Goal: Transaction & Acquisition: Purchase product/service

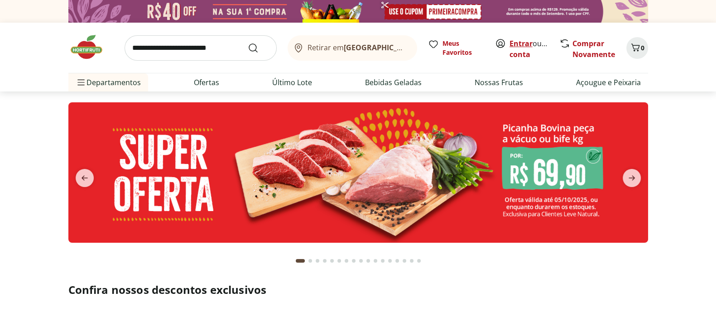
click at [521, 39] on link "Entrar" at bounding box center [521, 44] width 23 height 10
click at [158, 45] on input "search" at bounding box center [201, 47] width 152 height 25
type input "******"
click at [248, 43] on button "Submit Search" at bounding box center [259, 48] width 22 height 11
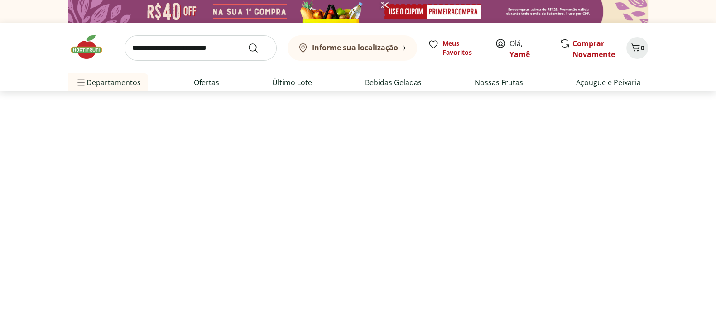
select select "**********"
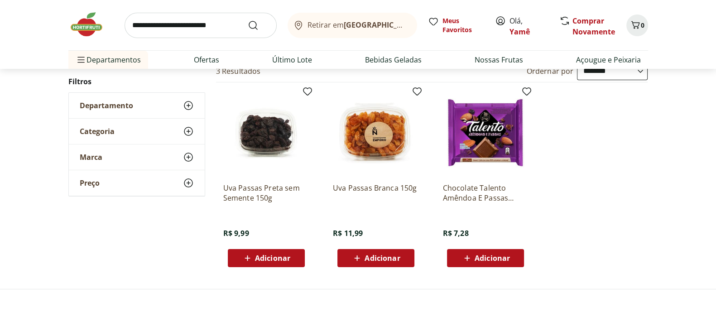
scroll to position [113, 0]
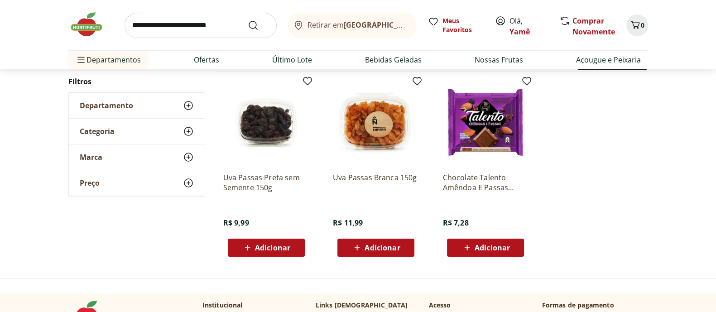
click at [271, 247] on span "Adicionar" at bounding box center [272, 247] width 35 height 7
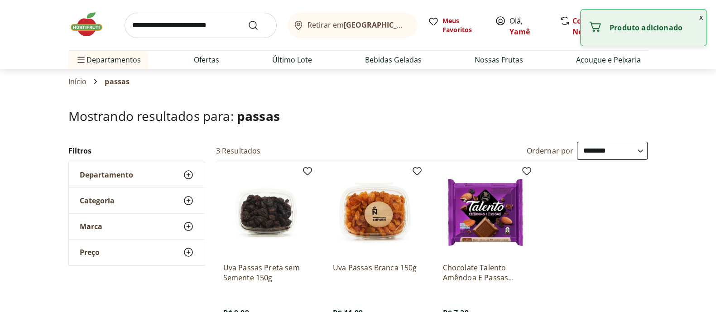
scroll to position [0, 0]
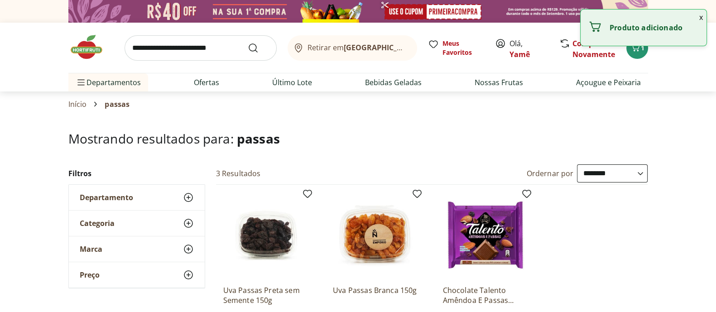
click at [213, 53] on input "search" at bounding box center [201, 47] width 152 height 25
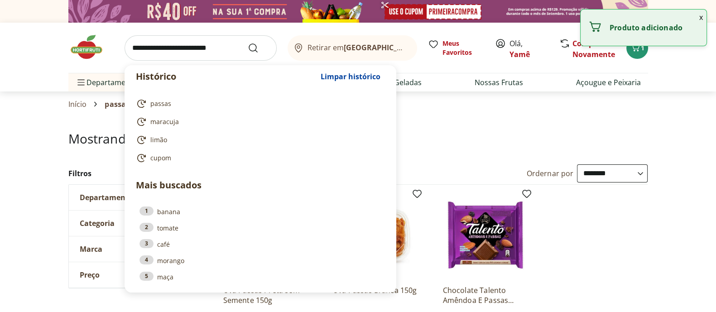
click at [213, 53] on input "search" at bounding box center [201, 47] width 152 height 25
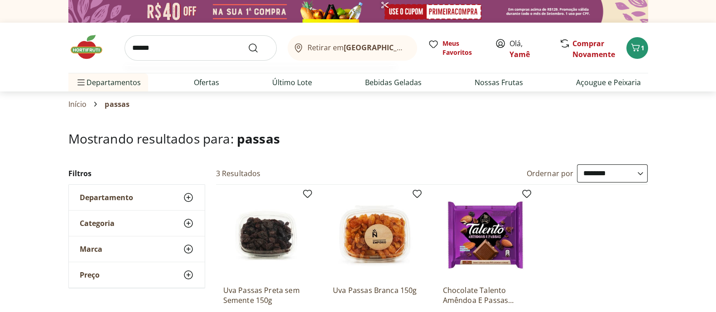
type input "******"
click at [248, 43] on button "Submit Search" at bounding box center [259, 48] width 22 height 11
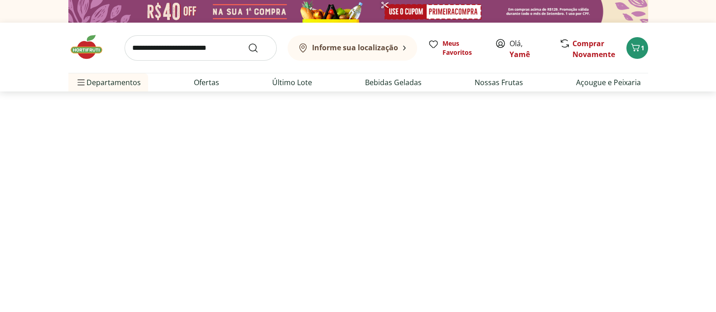
select select "**********"
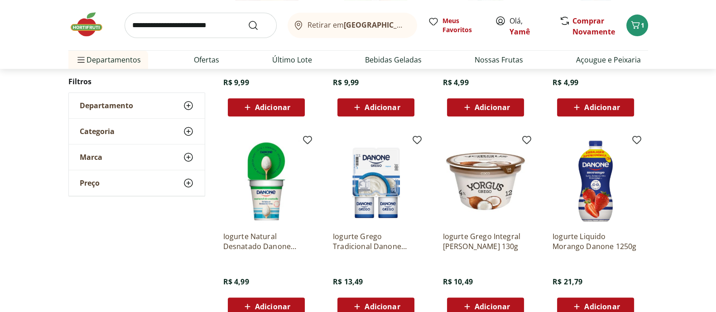
scroll to position [510, 0]
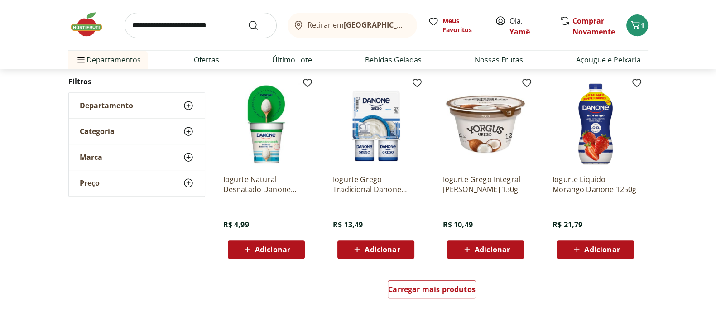
click at [611, 246] on span "Adicionar" at bounding box center [601, 249] width 35 height 7
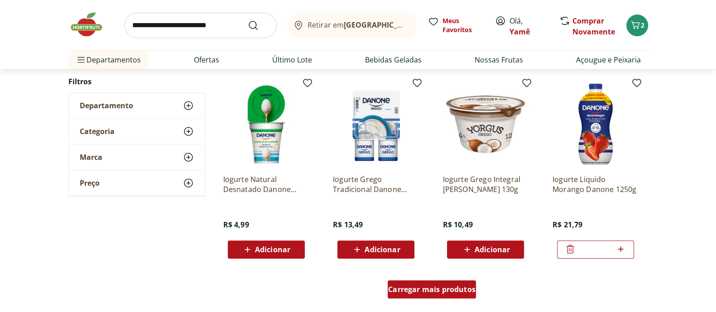
click at [419, 277] on span "Carregar mais produtos" at bounding box center [431, 289] width 87 height 7
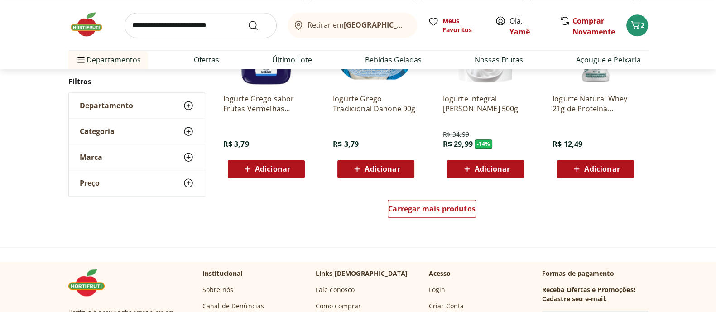
scroll to position [1246, 0]
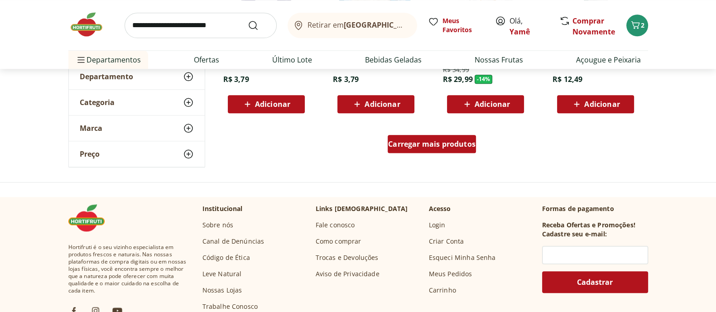
click at [430, 142] on span "Carregar mais produtos" at bounding box center [431, 143] width 87 height 7
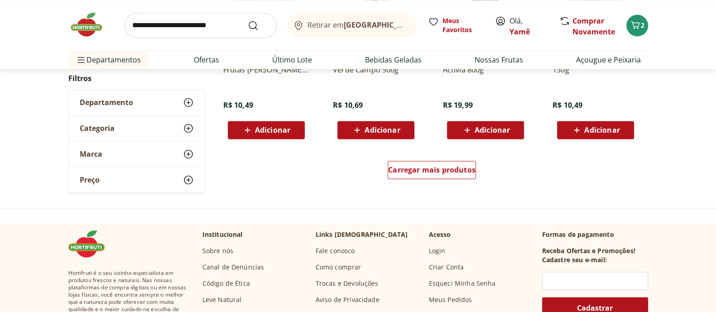
scroll to position [1812, 0]
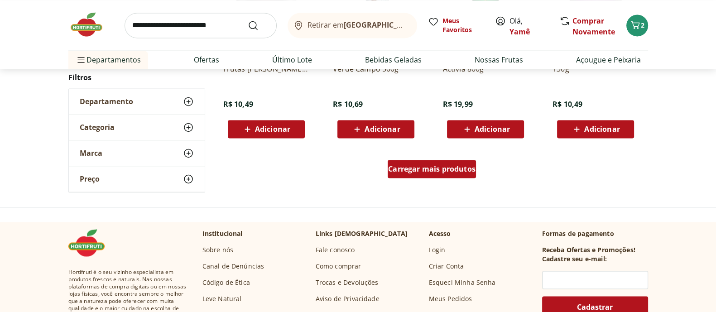
click at [455, 169] on span "Carregar mais produtos" at bounding box center [431, 168] width 87 height 7
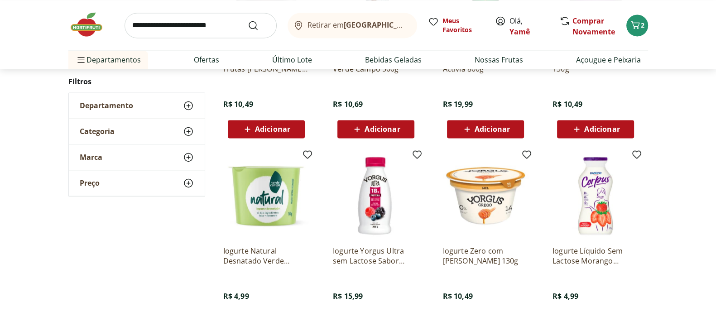
click at [88, 26] on img at bounding box center [90, 24] width 45 height 27
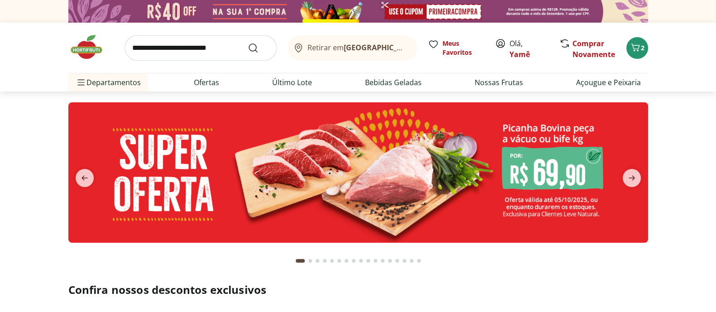
click at [468, 174] on img at bounding box center [358, 172] width 580 height 140
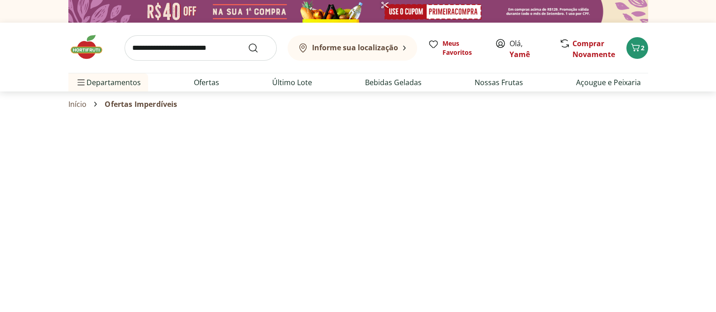
select select "**********"
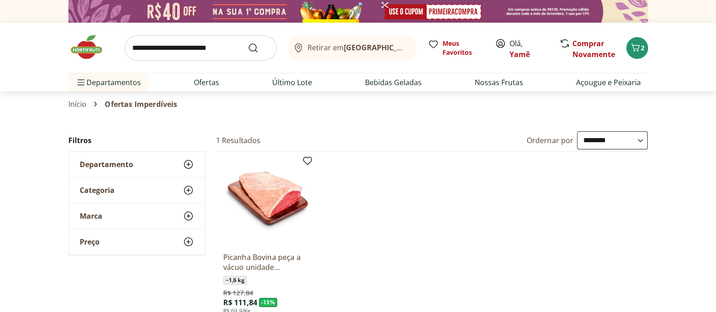
scroll to position [56, 0]
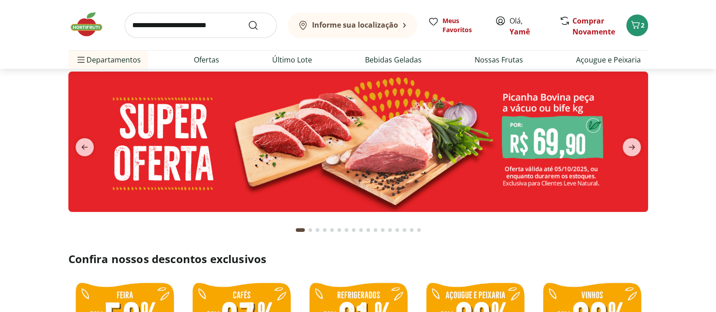
scroll to position [56, 0]
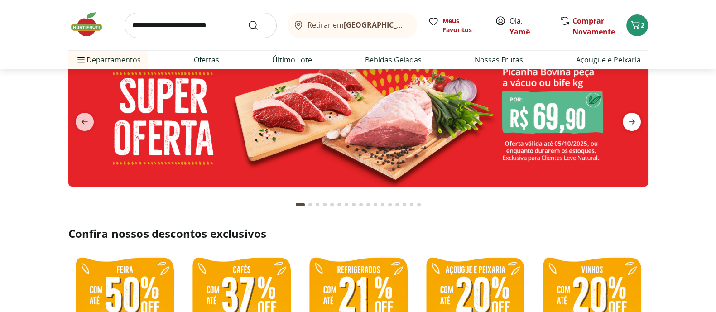
click at [631, 118] on icon "next" at bounding box center [632, 121] width 11 height 11
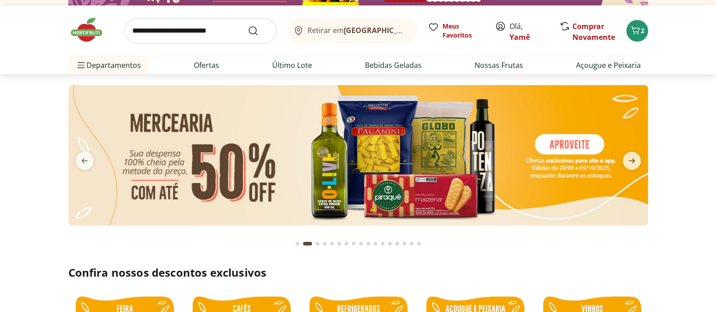
scroll to position [0, 0]
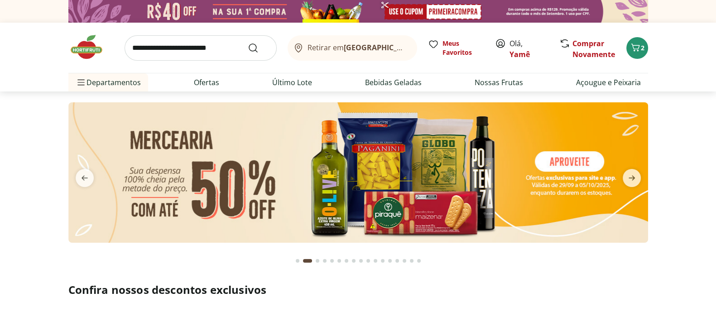
click at [491, 151] on img at bounding box center [358, 172] width 580 height 140
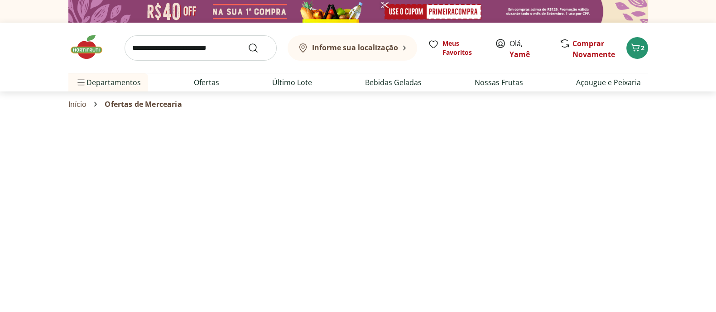
select select "**********"
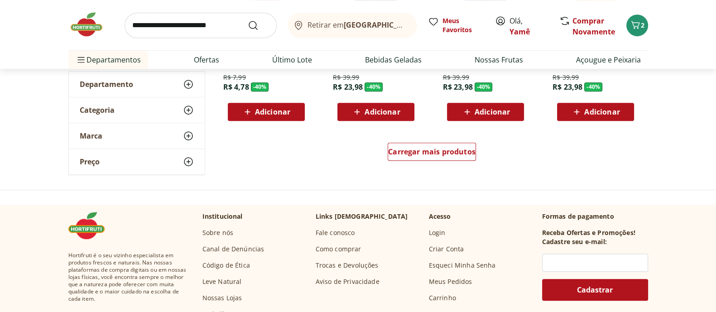
scroll to position [623, 0]
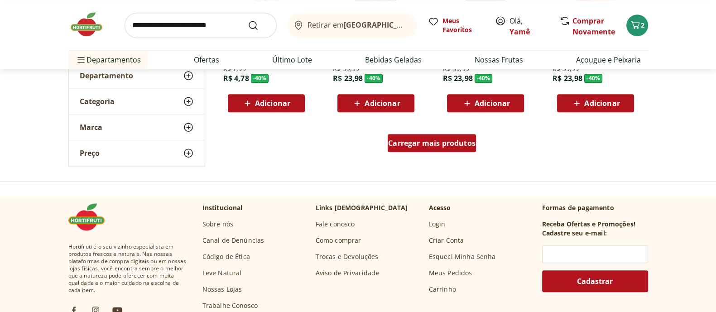
click at [427, 145] on span "Carregar mais produtos" at bounding box center [431, 143] width 87 height 7
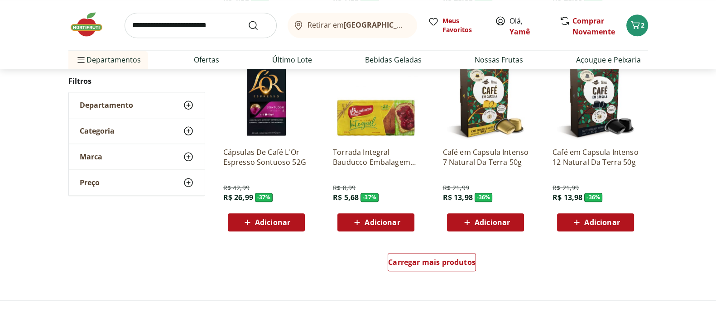
scroll to position [1189, 0]
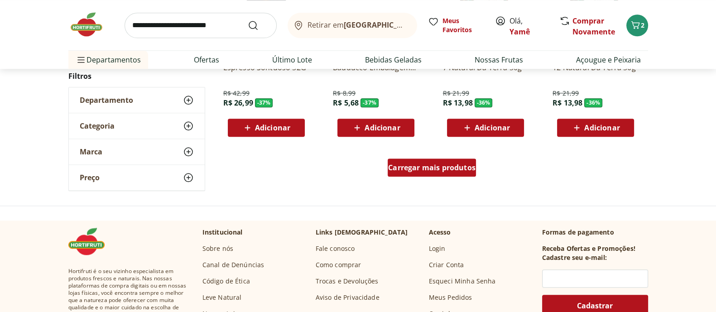
click at [447, 164] on span "Carregar mais produtos" at bounding box center [431, 167] width 87 height 7
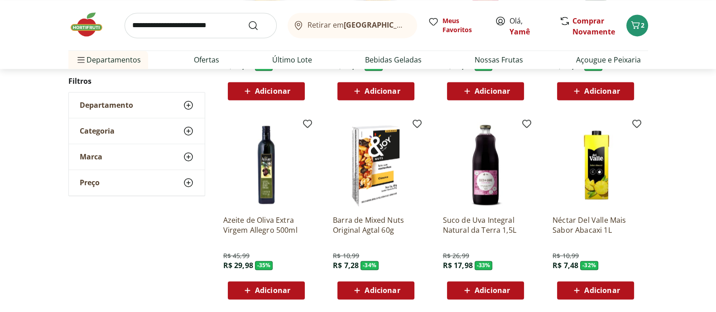
scroll to position [1642, 0]
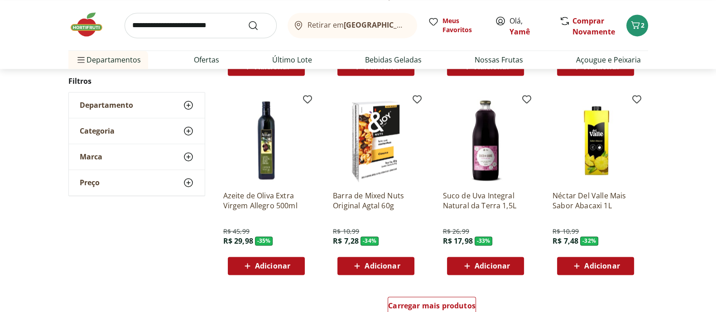
click at [365, 269] on span "Adicionar" at bounding box center [382, 265] width 35 height 7
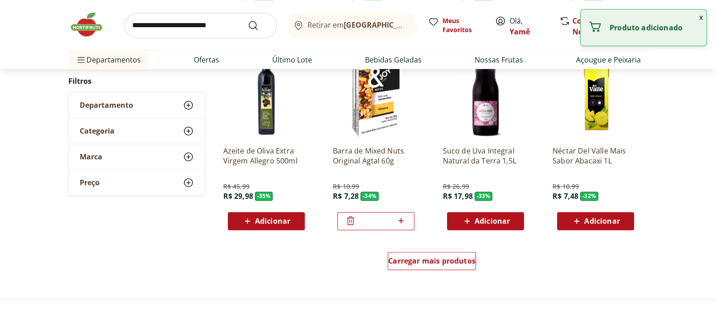
scroll to position [1755, 0]
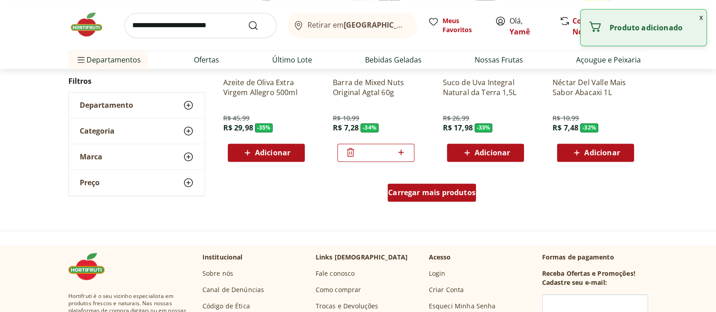
click at [455, 193] on span "Carregar mais produtos" at bounding box center [431, 192] width 87 height 7
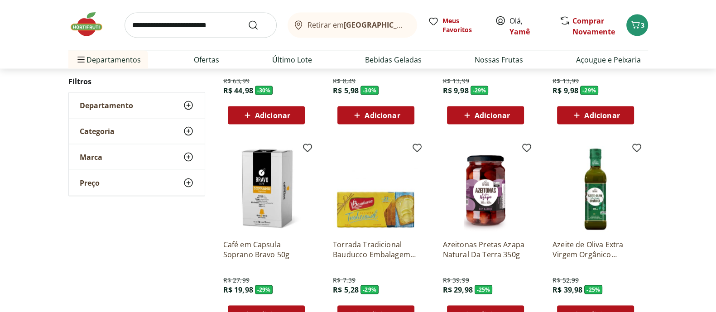
scroll to position [2209, 0]
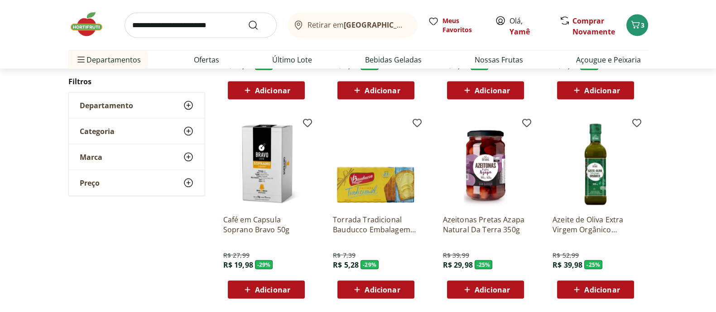
click at [504, 277] on span "Adicionar" at bounding box center [492, 289] width 35 height 7
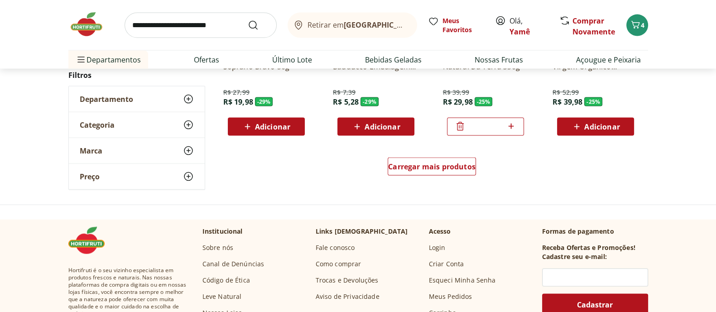
scroll to position [2379, 0]
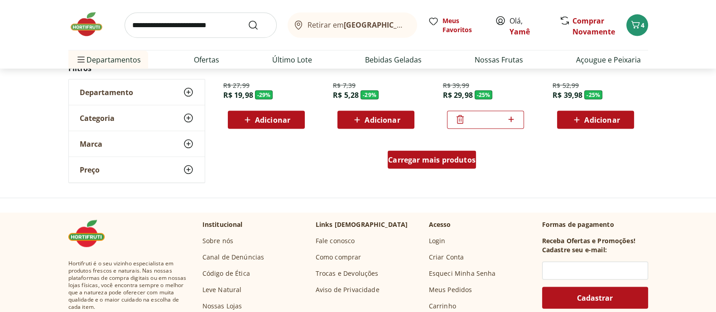
click at [455, 162] on span "Carregar mais produtos" at bounding box center [431, 159] width 87 height 7
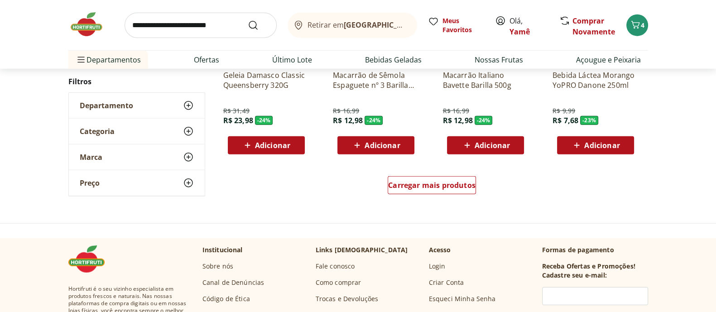
scroll to position [2944, 0]
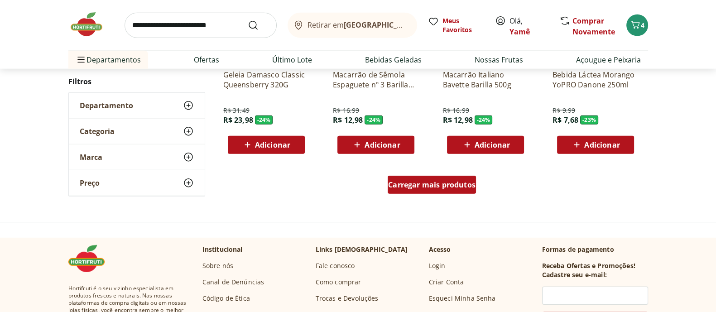
click at [413, 184] on span "Carregar mais produtos" at bounding box center [431, 184] width 87 height 7
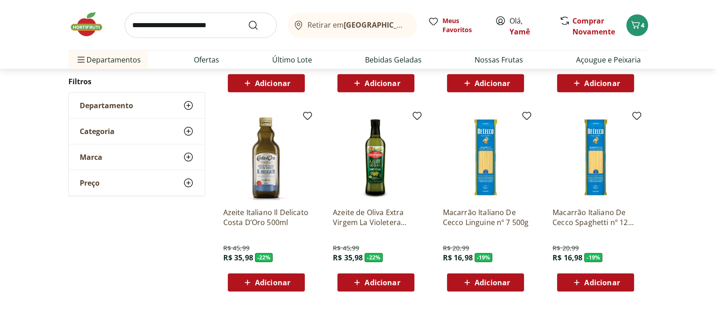
scroll to position [3511, 0]
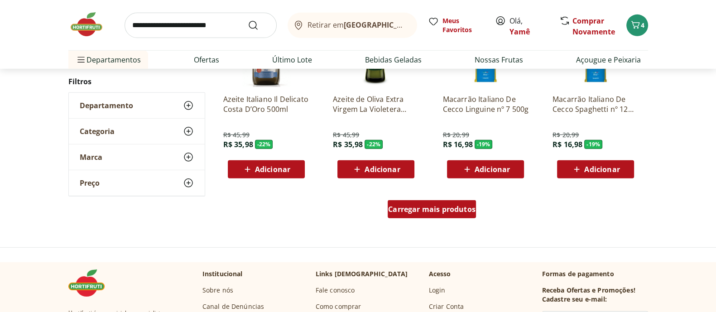
drag, startPoint x: 471, startPoint y: 203, endPoint x: 566, endPoint y: 164, distance: 103.2
click at [471, 206] on span "Carregar mais produtos" at bounding box center [431, 209] width 87 height 7
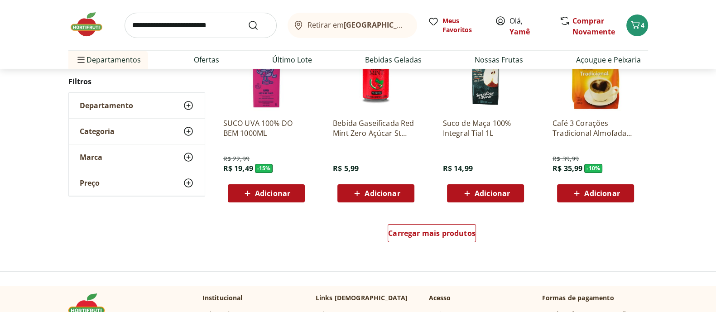
scroll to position [4134, 0]
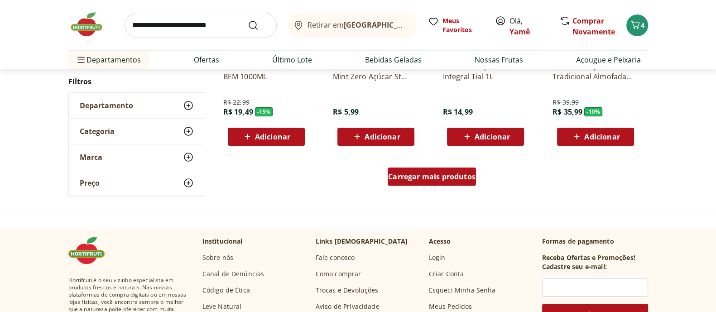
click at [448, 182] on div "Carregar mais produtos" at bounding box center [432, 177] width 88 height 18
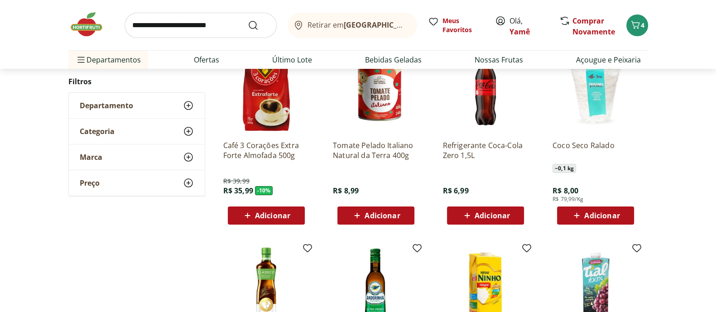
scroll to position [4361, 0]
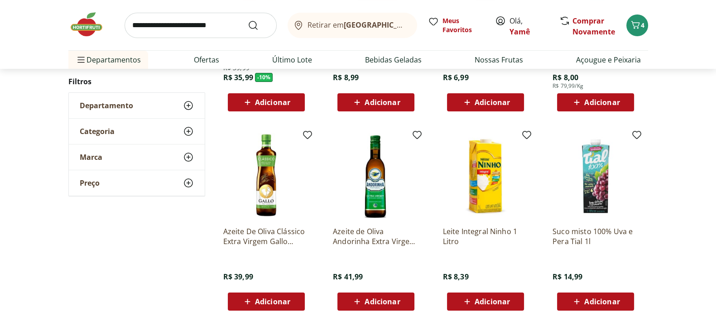
click at [91, 30] on img at bounding box center [90, 24] width 45 height 27
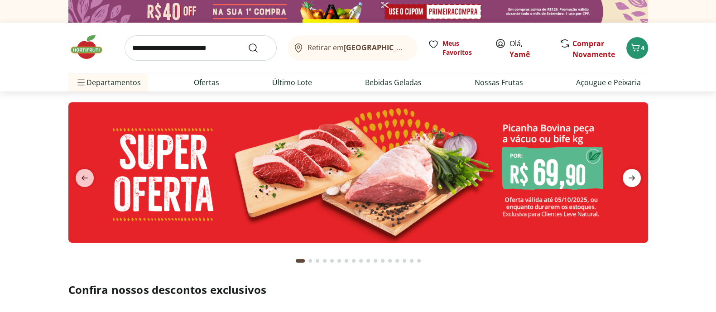
click at [630, 173] on icon "next" at bounding box center [632, 178] width 11 height 11
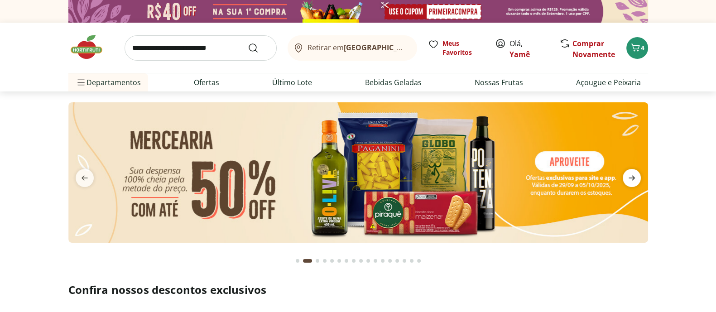
click at [630, 173] on icon "next" at bounding box center [632, 178] width 11 height 11
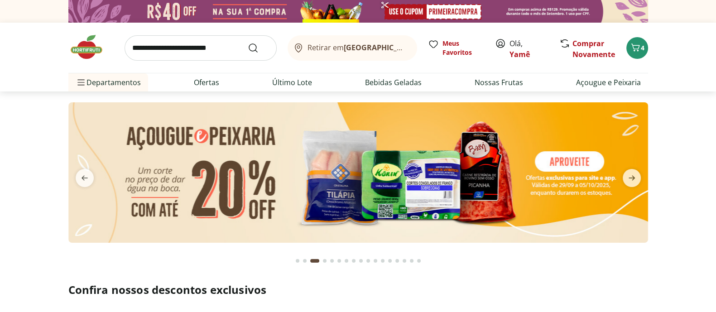
click at [537, 191] on img at bounding box center [358, 172] width 580 height 140
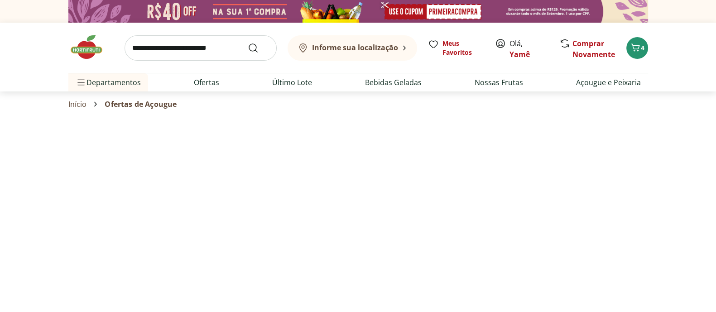
select select "**********"
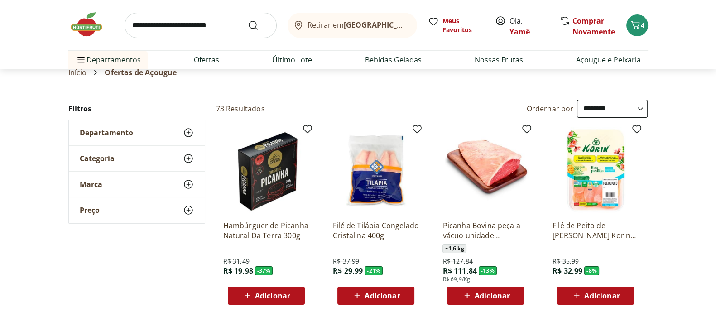
scroll to position [56, 0]
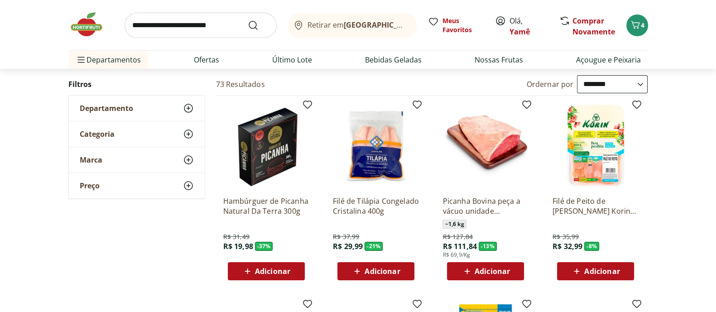
click at [585, 275] on span "Adicionar" at bounding box center [601, 271] width 35 height 7
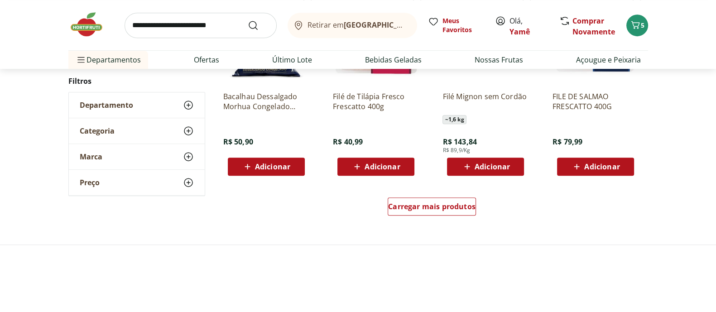
scroll to position [623, 0]
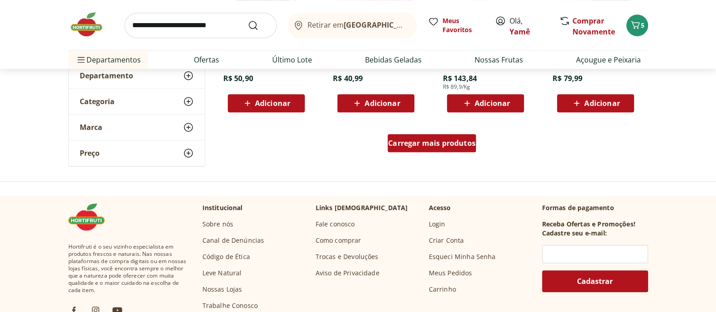
click at [419, 149] on div "Carregar mais produtos" at bounding box center [432, 143] width 88 height 18
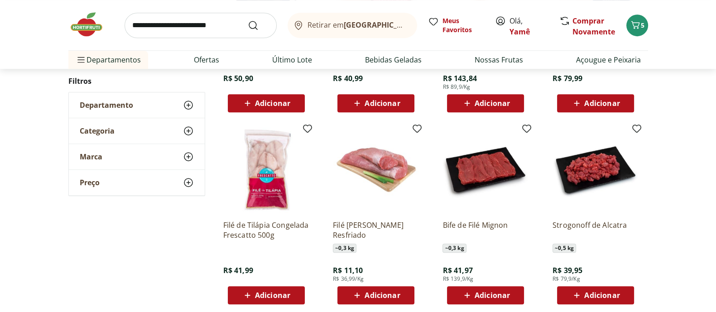
scroll to position [792, 0]
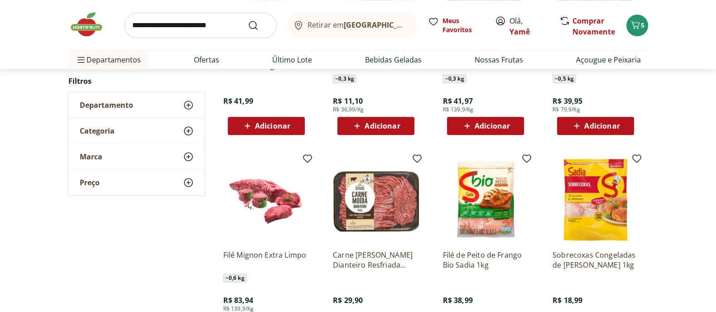
click at [93, 21] on img at bounding box center [90, 24] width 45 height 27
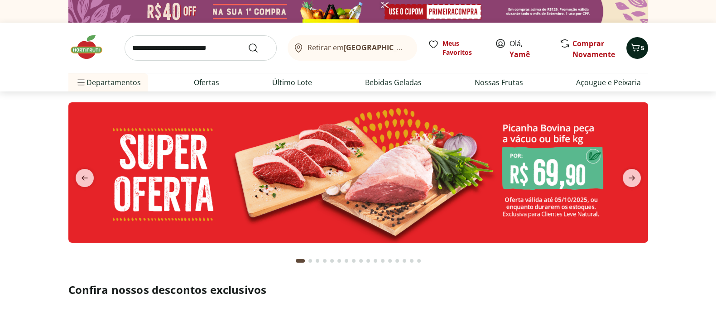
click at [636, 50] on span "5" at bounding box center [643, 47] width 4 height 9
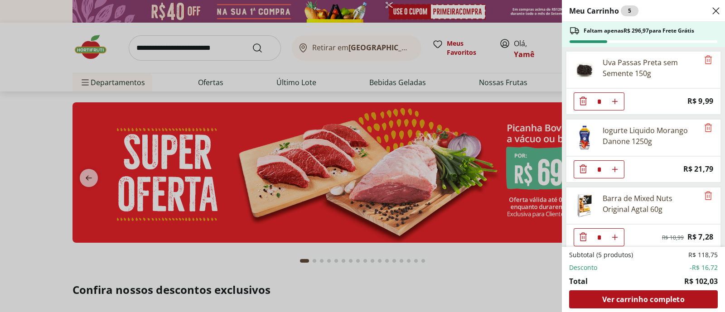
type input "*"
click at [479, 270] on div "Meu Carrinho 5 Faltam apenas R$ 296,97 para Frete Grátis Uva Passas Preta sem S…" at bounding box center [362, 156] width 725 height 312
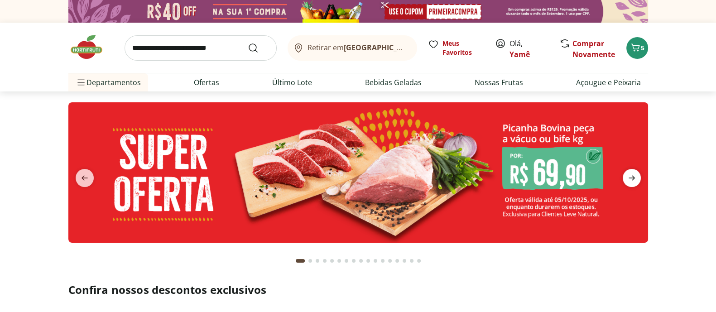
click at [628, 181] on icon "next" at bounding box center [632, 178] width 11 height 11
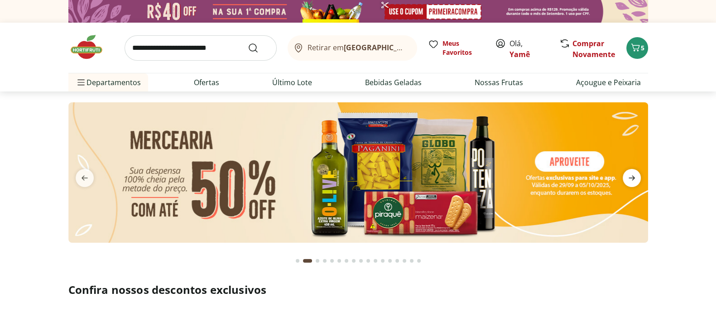
click at [628, 181] on icon "next" at bounding box center [632, 178] width 11 height 11
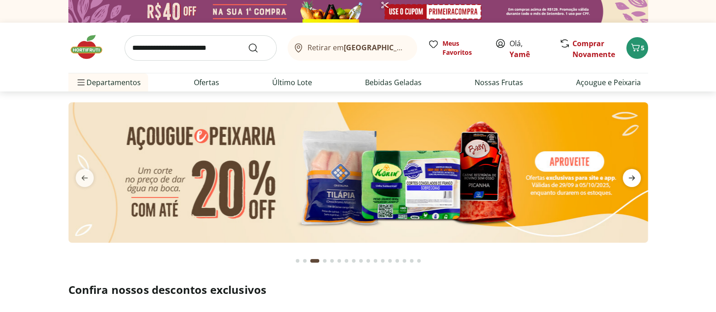
click at [628, 181] on icon "next" at bounding box center [632, 178] width 11 height 11
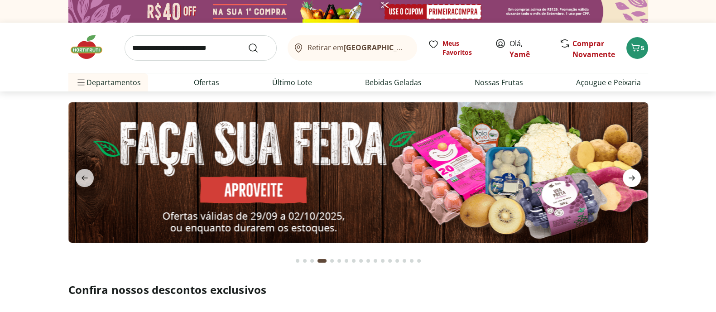
click at [628, 181] on icon "next" at bounding box center [632, 178] width 11 height 11
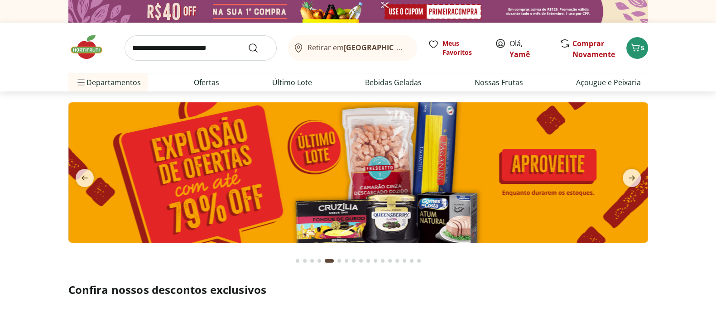
click at [460, 208] on img at bounding box center [358, 172] width 580 height 140
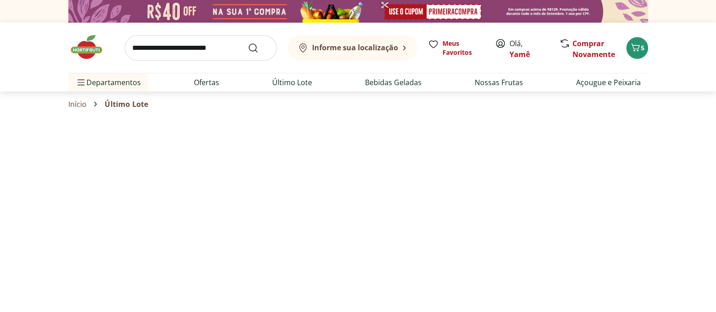
select select "**********"
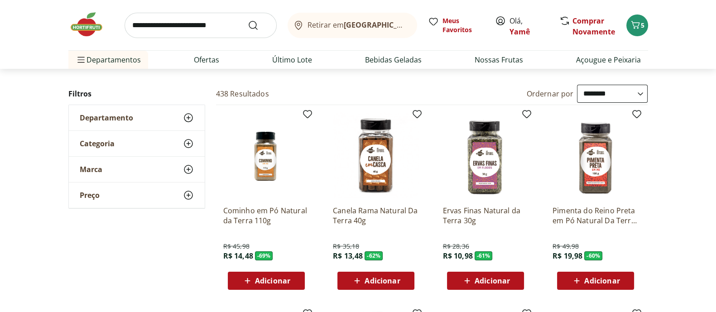
scroll to position [56, 0]
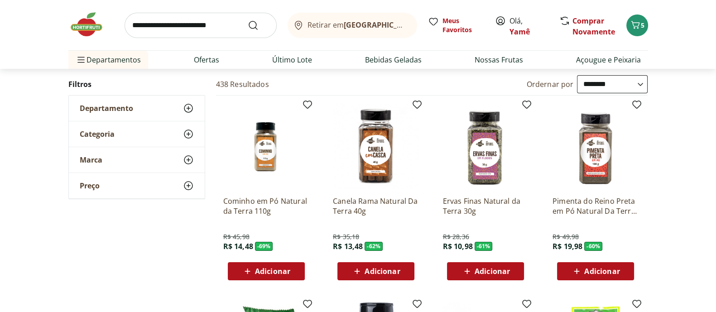
click at [491, 269] on span "Adicionar" at bounding box center [492, 271] width 35 height 7
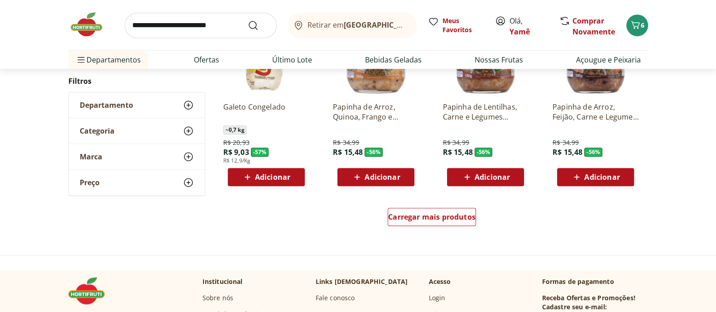
scroll to position [566, 0]
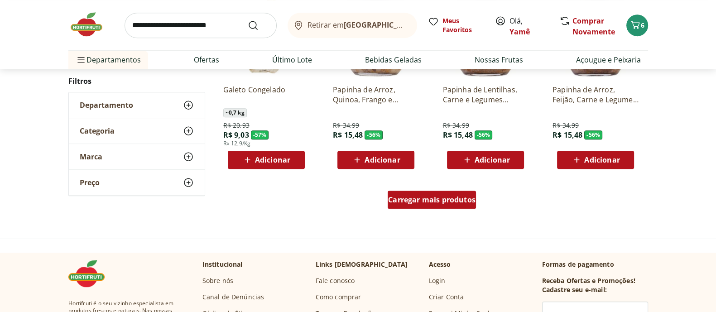
click at [455, 198] on span "Carregar mais produtos" at bounding box center [431, 199] width 87 height 7
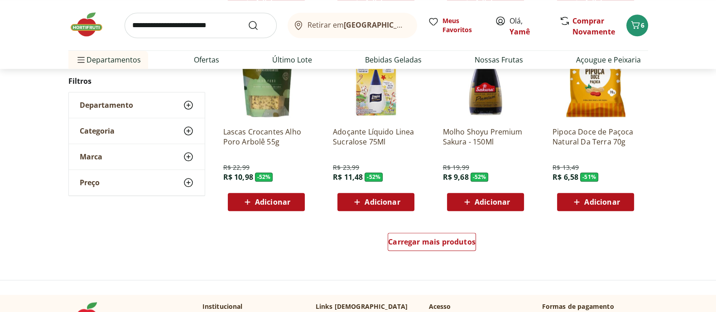
scroll to position [1133, 0]
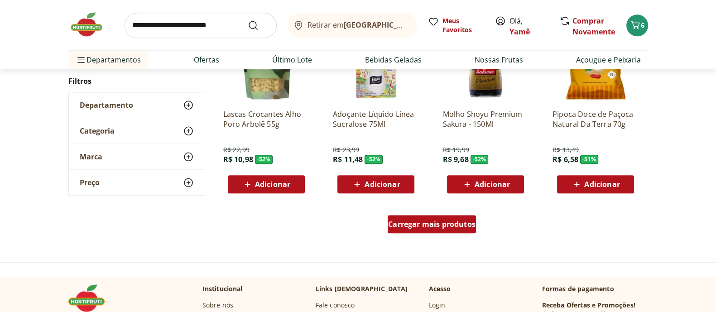
click at [396, 223] on span "Carregar mais produtos" at bounding box center [431, 224] width 87 height 7
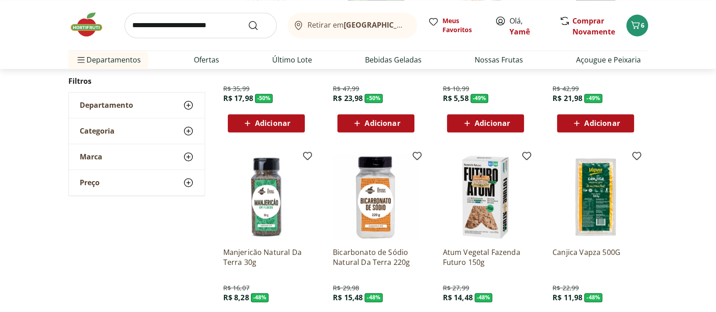
scroll to position [1642, 0]
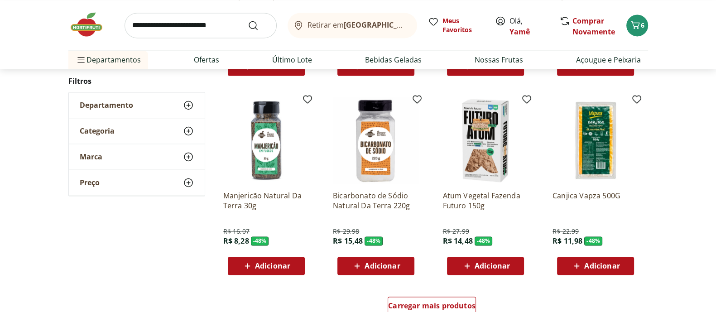
click at [260, 264] on span "Adicionar" at bounding box center [272, 265] width 35 height 7
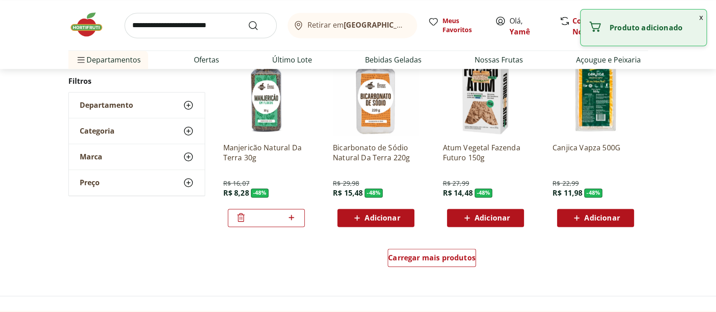
scroll to position [1755, 0]
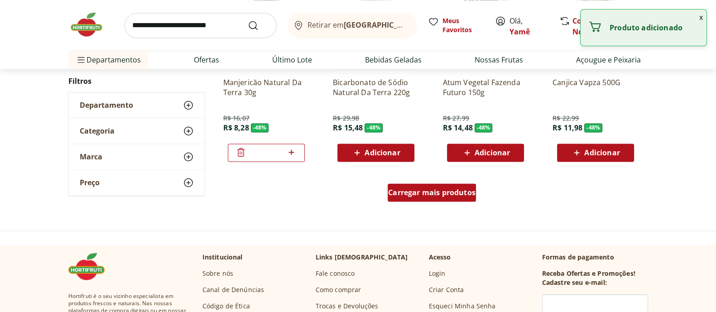
click at [433, 191] on span "Carregar mais produtos" at bounding box center [431, 192] width 87 height 7
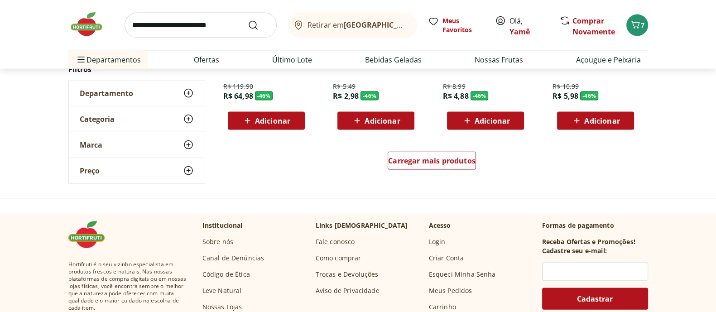
scroll to position [2379, 0]
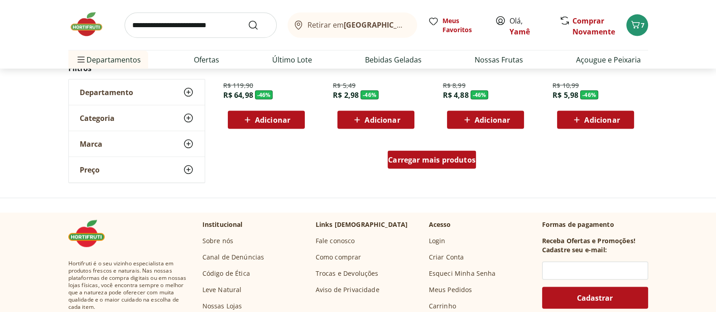
click at [473, 162] on span "Carregar mais produtos" at bounding box center [431, 159] width 87 height 7
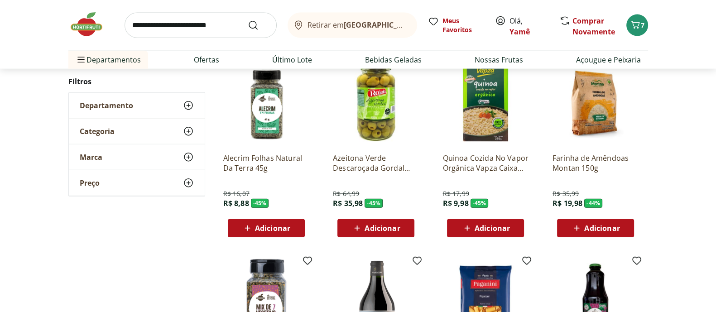
scroll to position [2605, 0]
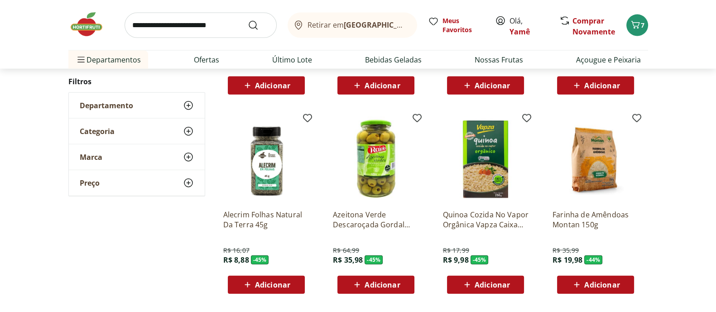
click at [289, 277] on span "Adicionar" at bounding box center [272, 284] width 35 height 7
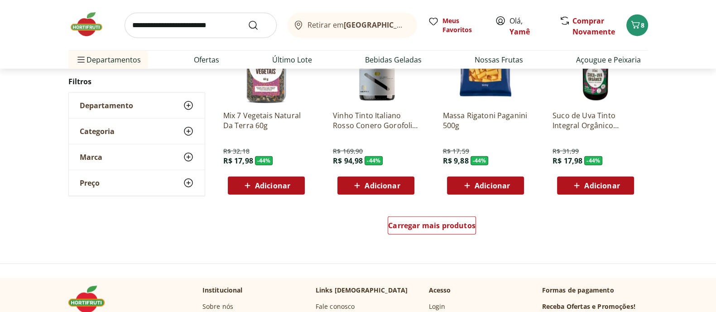
scroll to position [2944, 0]
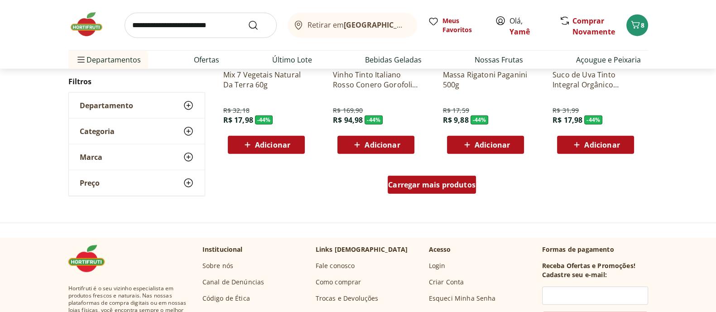
click at [466, 181] on span "Carregar mais produtos" at bounding box center [431, 184] width 87 height 7
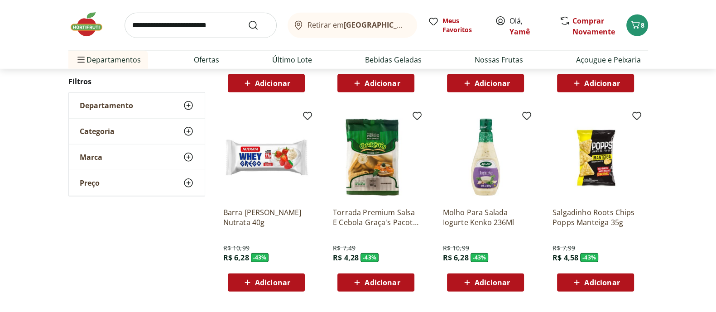
scroll to position [3567, 0]
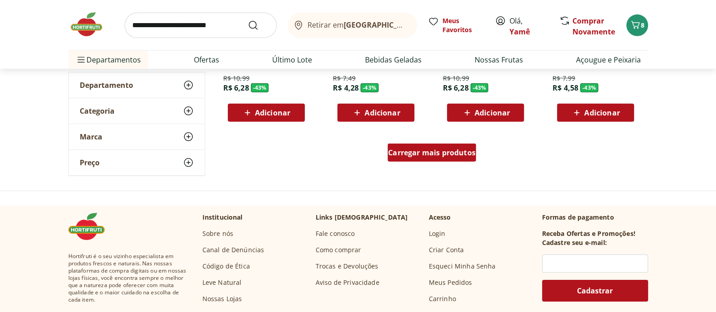
click at [421, 150] on span "Carregar mais produtos" at bounding box center [431, 152] width 87 height 7
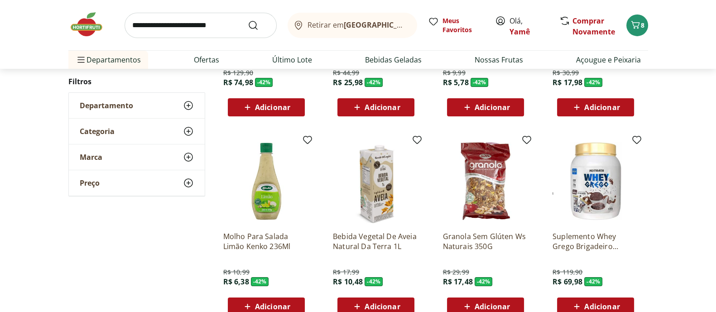
scroll to position [4078, 0]
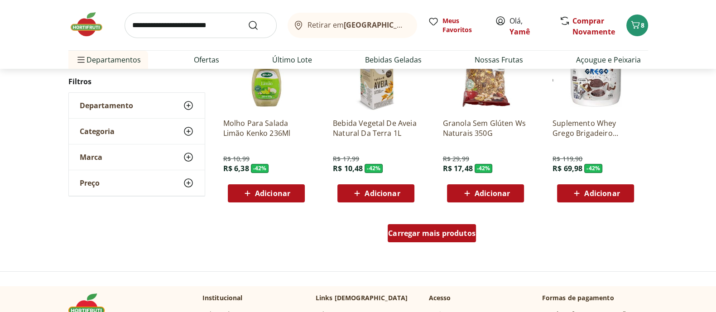
click at [474, 232] on span "Carregar mais produtos" at bounding box center [431, 233] width 87 height 7
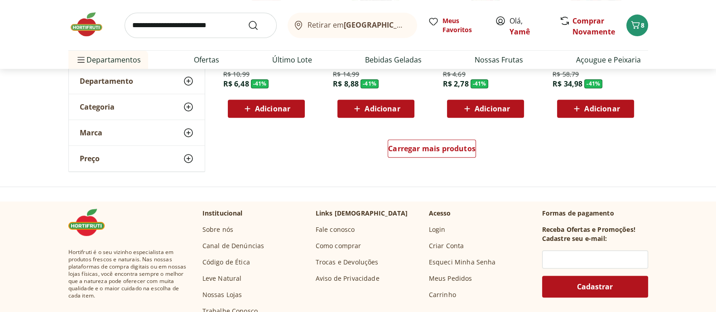
scroll to position [4757, 0]
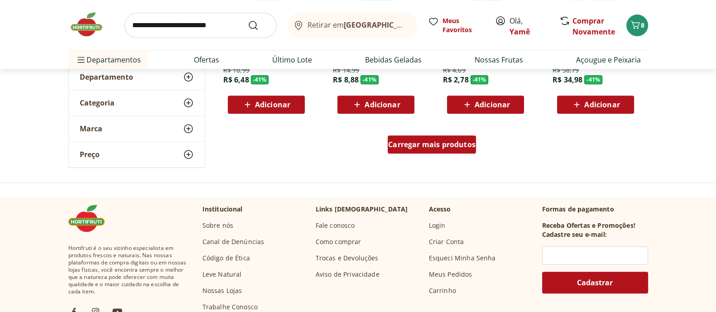
click at [470, 147] on span "Carregar mais produtos" at bounding box center [431, 144] width 87 height 7
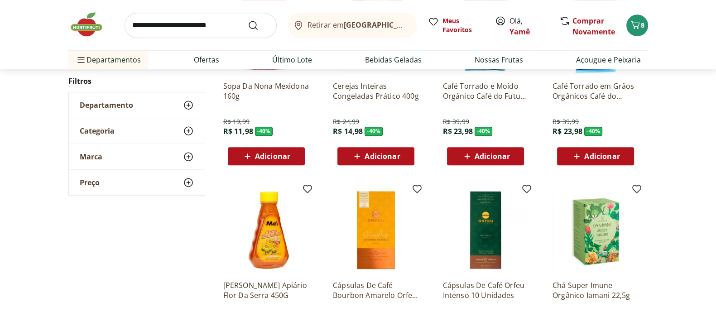
scroll to position [5154, 0]
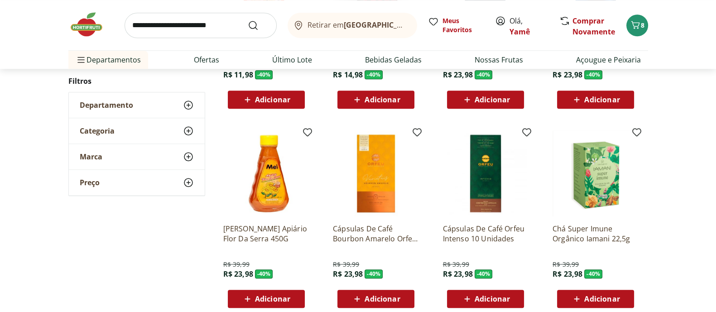
click at [256, 277] on span "Adicionar" at bounding box center [272, 298] width 35 height 7
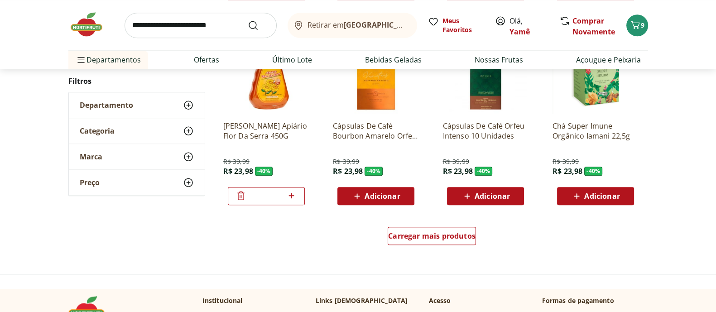
scroll to position [5210, 0]
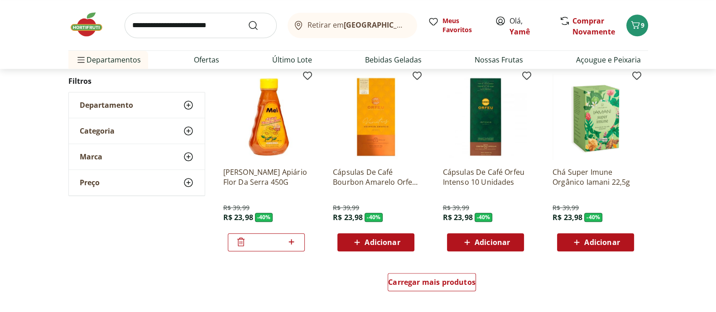
drag, startPoint x: 584, startPoint y: 111, endPoint x: 715, endPoint y: 156, distance: 138.3
click at [623, 132] on img at bounding box center [596, 117] width 86 height 86
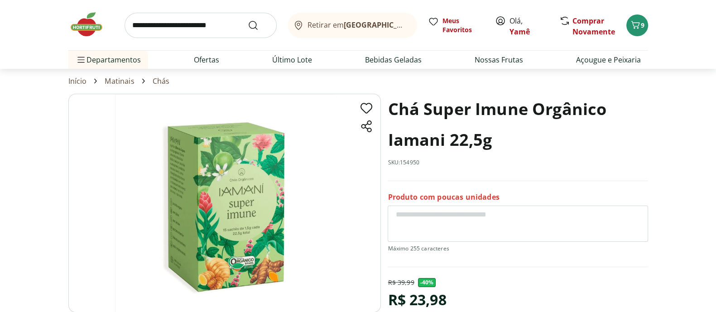
scroll to position [56, 0]
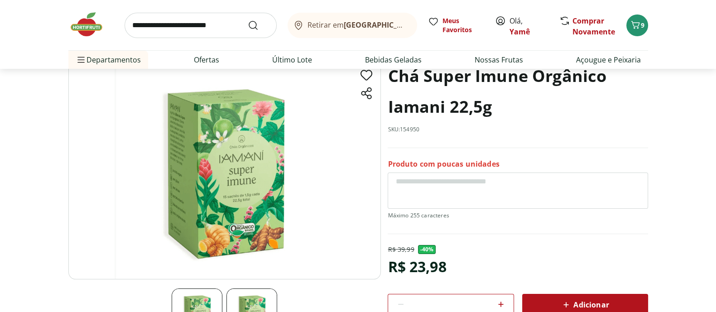
click at [198, 150] on img at bounding box center [224, 170] width 313 height 219
click at [242, 277] on img at bounding box center [252, 314] width 51 height 51
select select "**********"
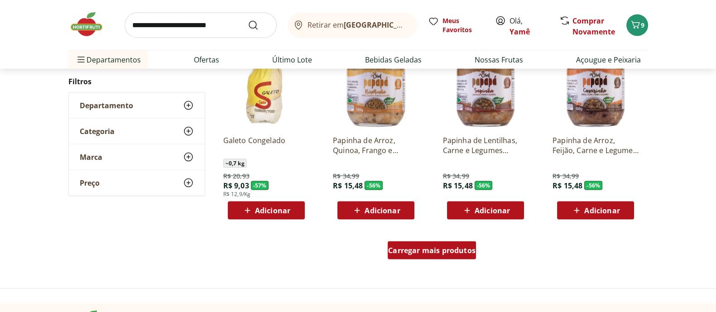
click at [426, 258] on div "Carregar mais produtos" at bounding box center [432, 250] width 88 height 18
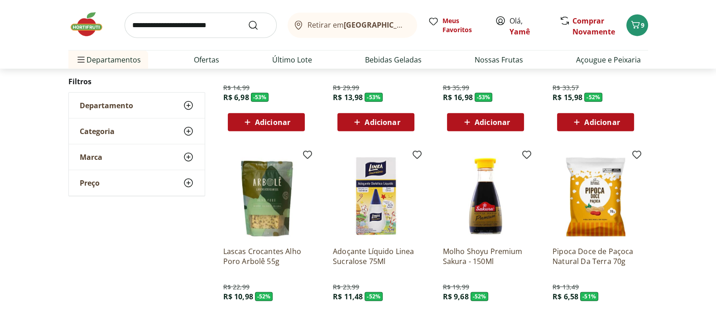
scroll to position [3014, 0]
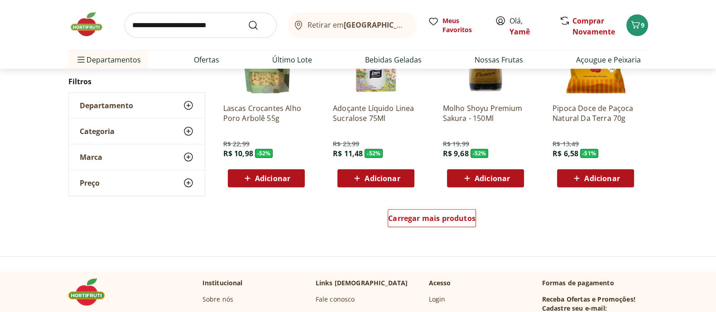
click at [435, 207] on div "Carregar mais produtos" at bounding box center [431, 219] width 439 height 43
click at [429, 218] on span "Carregar mais produtos" at bounding box center [431, 218] width 87 height 7
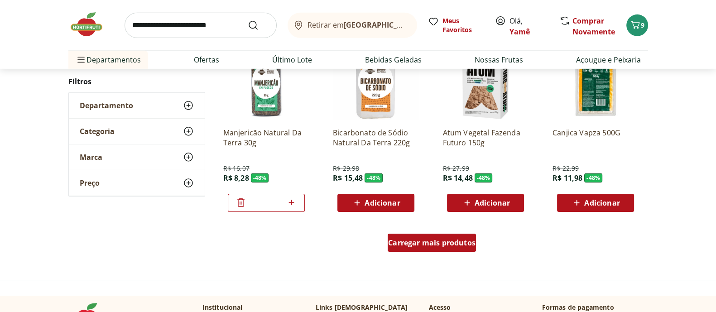
click at [420, 243] on span "Carregar mais produtos" at bounding box center [431, 242] width 87 height 7
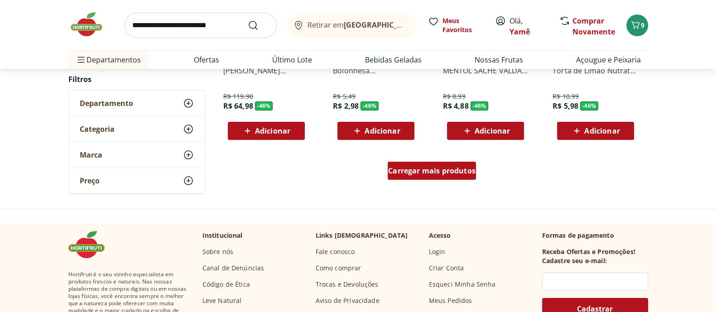
scroll to position [4260, 0]
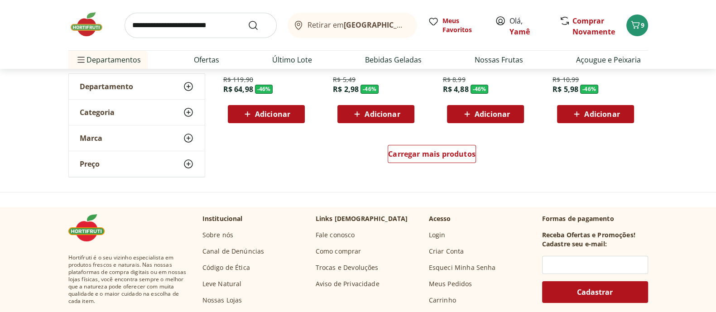
click at [424, 166] on div "Carregar mais produtos" at bounding box center [431, 155] width 439 height 43
click at [425, 162] on div "Carregar mais produtos" at bounding box center [432, 154] width 88 height 18
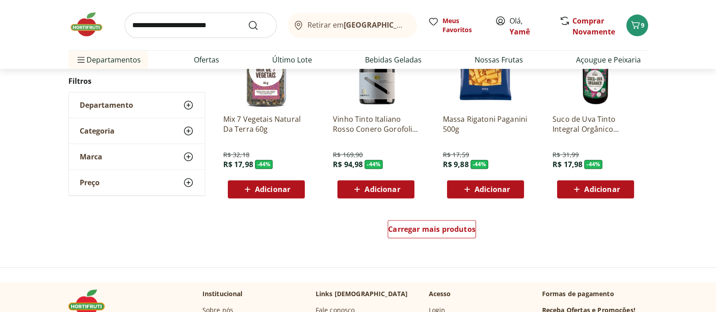
scroll to position [4826, 0]
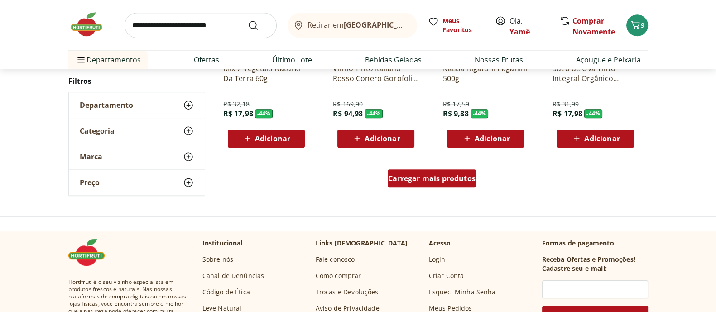
click at [430, 180] on span "Carregar mais produtos" at bounding box center [431, 178] width 87 height 7
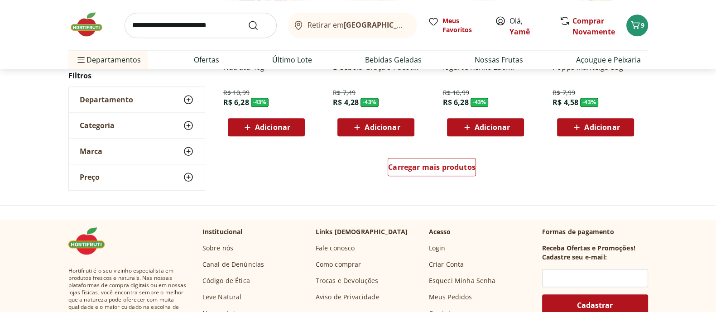
scroll to position [5506, 0]
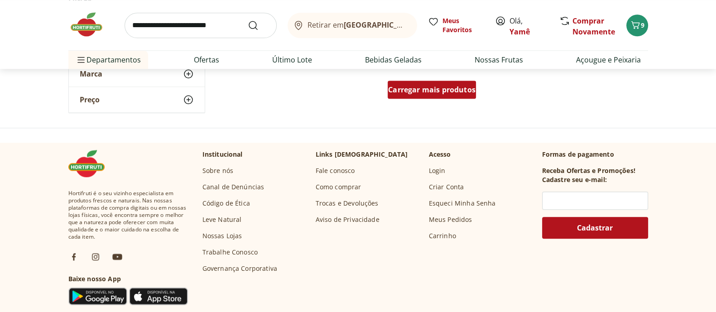
click at [414, 90] on span "Carregar mais produtos" at bounding box center [431, 89] width 87 height 7
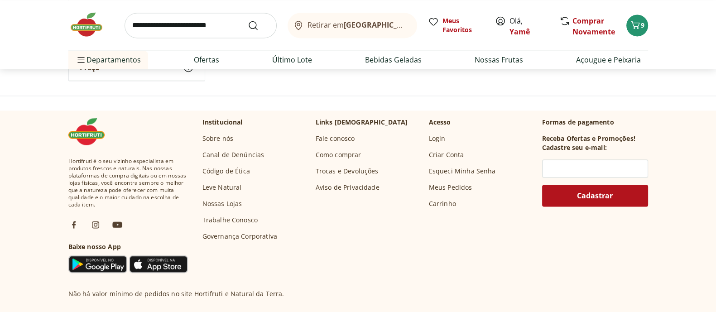
scroll to position [5959, 0]
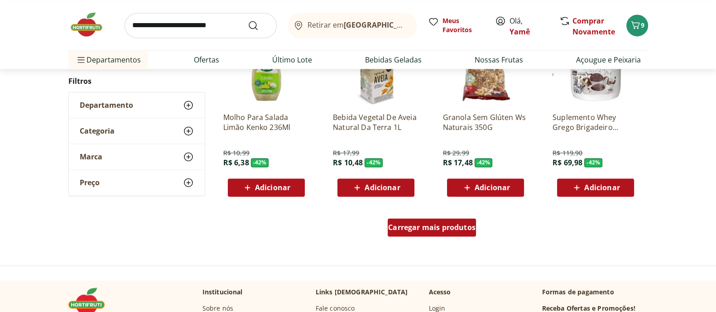
click at [404, 224] on span "Carregar mais produtos" at bounding box center [431, 227] width 87 height 7
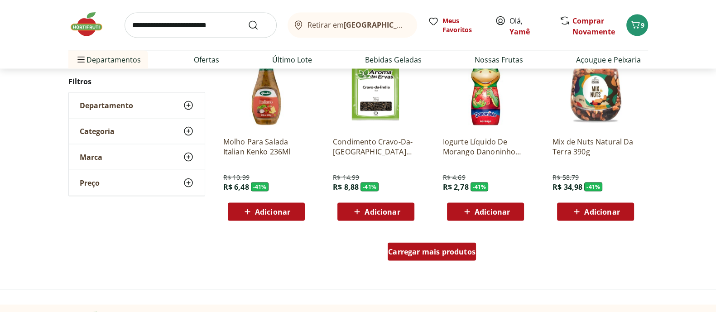
click at [447, 257] on div "Carregar mais produtos" at bounding box center [432, 252] width 88 height 18
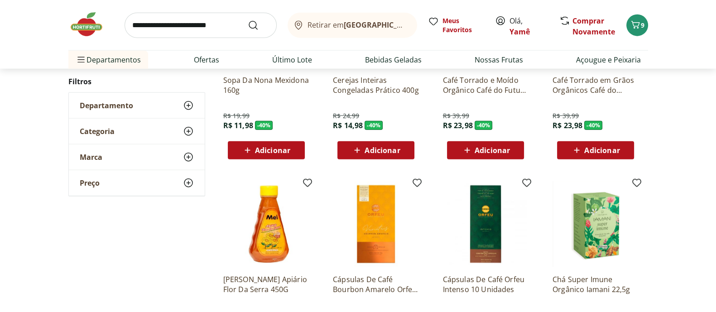
scroll to position [7148, 0]
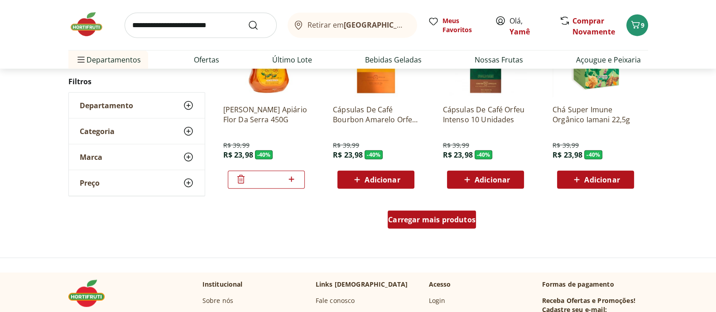
click at [431, 222] on span "Carregar mais produtos" at bounding box center [431, 219] width 87 height 7
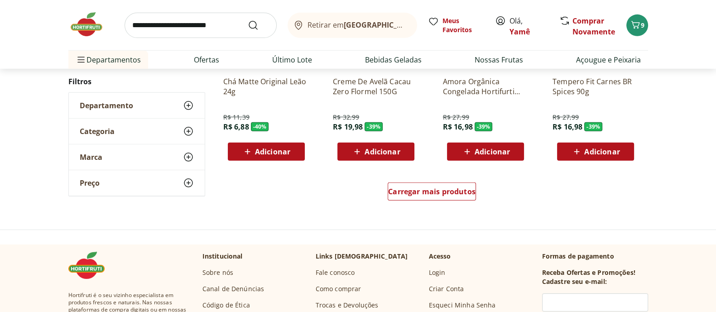
scroll to position [7771, 0]
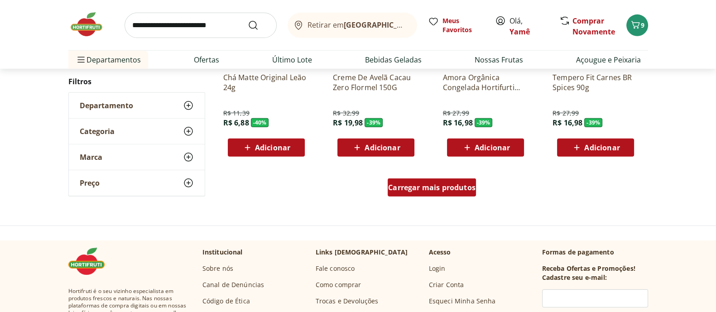
click at [451, 187] on span "Carregar mais produtos" at bounding box center [431, 187] width 87 height 7
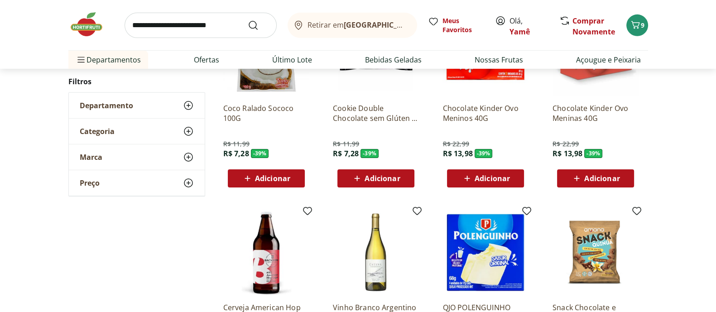
scroll to position [7998, 0]
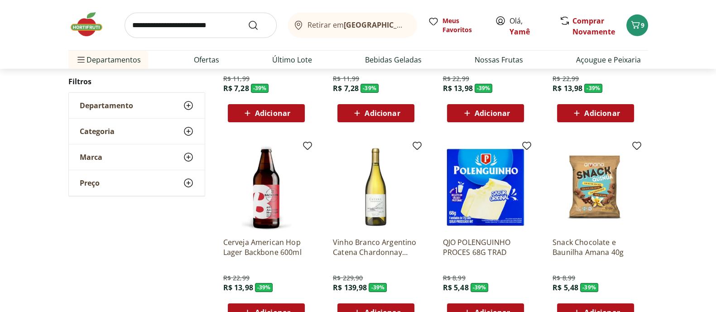
click at [179, 24] on input "search" at bounding box center [201, 25] width 152 height 25
type input "**********"
click at [248, 20] on button "Submit Search" at bounding box center [259, 25] width 22 height 11
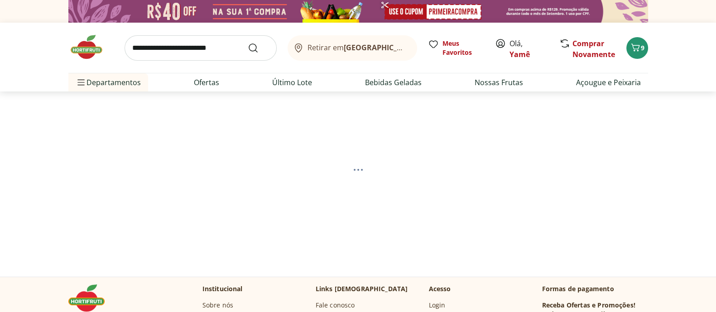
select select "**********"
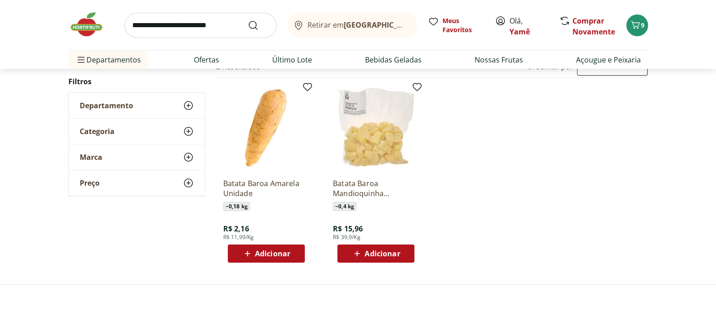
scroll to position [113, 0]
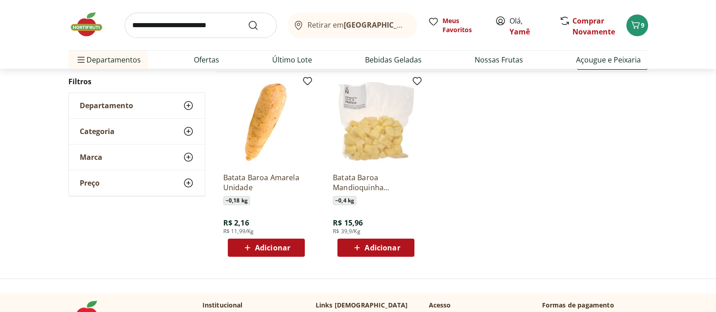
click at [275, 247] on span "Adicionar" at bounding box center [272, 247] width 35 height 7
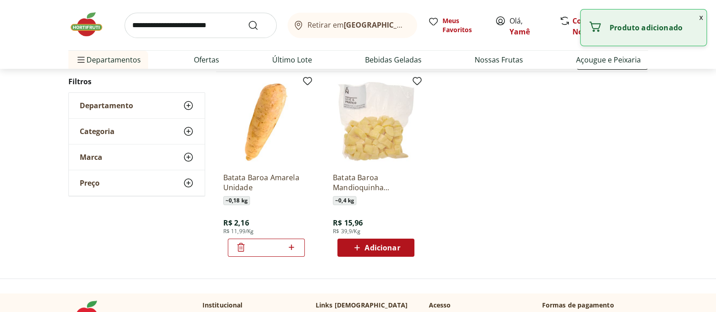
click at [293, 248] on icon at bounding box center [291, 247] width 11 height 11
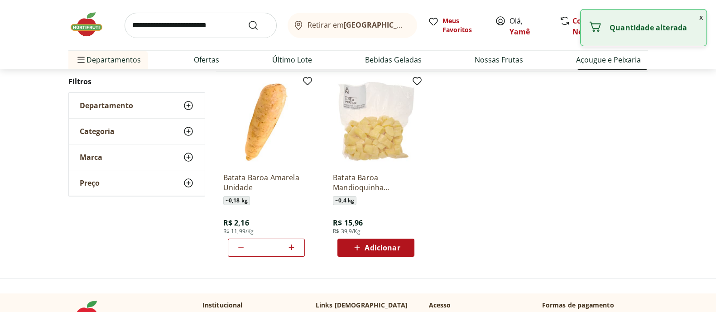
type input "*"
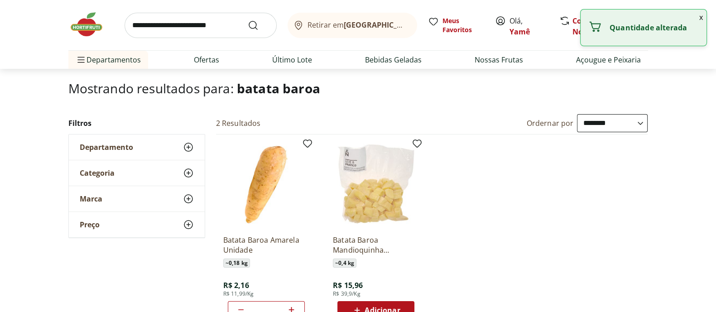
scroll to position [0, 0]
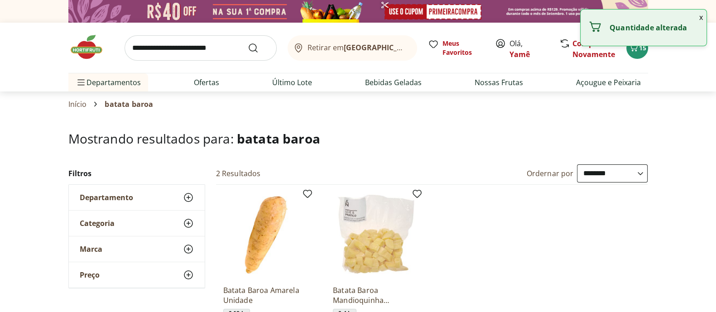
click at [196, 44] on input "search" at bounding box center [201, 47] width 152 height 25
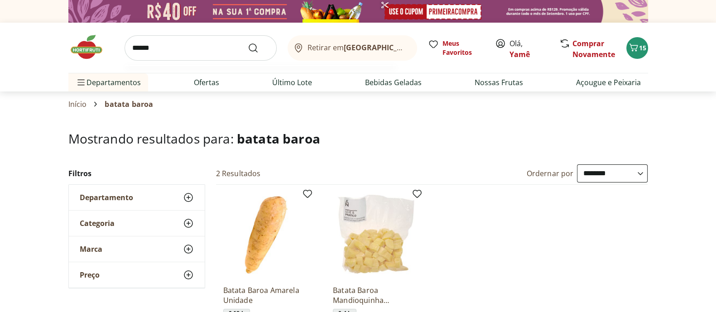
type input "******"
click at [248, 43] on button "Submit Search" at bounding box center [259, 48] width 22 height 11
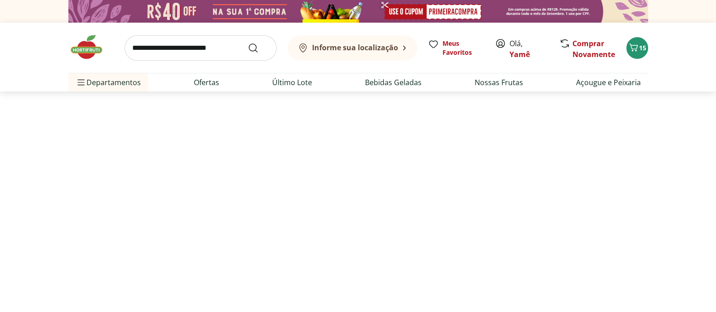
select select "**********"
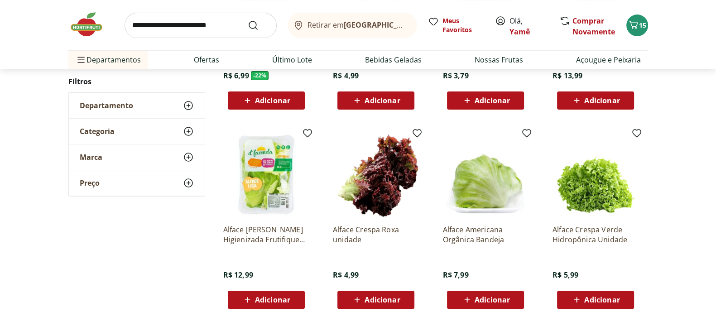
scroll to position [283, 0]
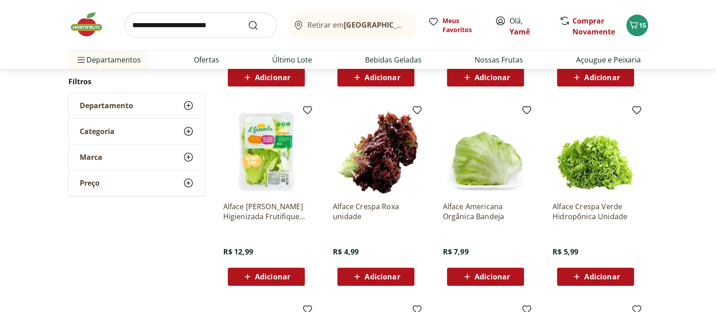
click at [375, 271] on span "Adicionar" at bounding box center [376, 276] width 48 height 11
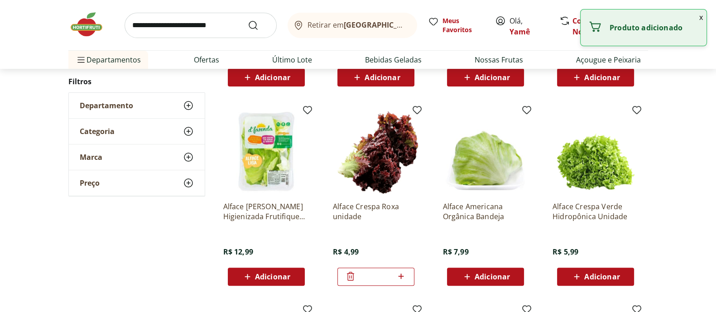
click at [198, 23] on input "search" at bounding box center [201, 25] width 152 height 25
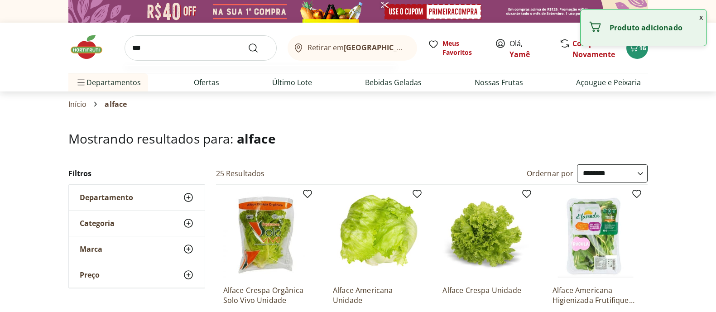
select select "**********"
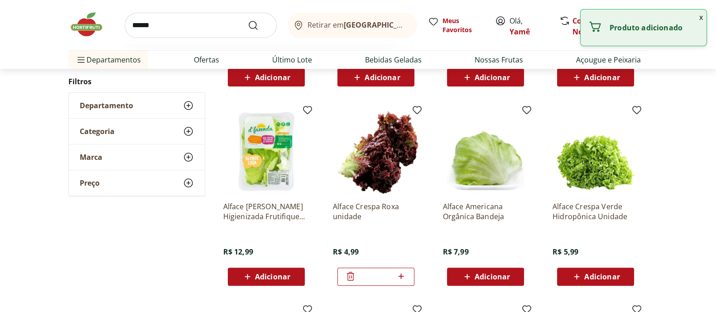
type input "******"
click at [248, 20] on button "Submit Search" at bounding box center [259, 25] width 22 height 11
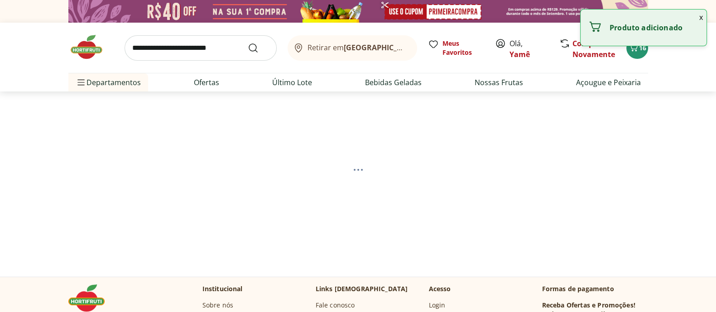
select select "**********"
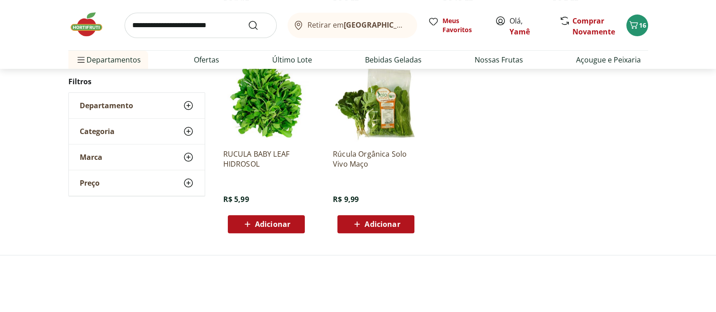
scroll to position [340, 0]
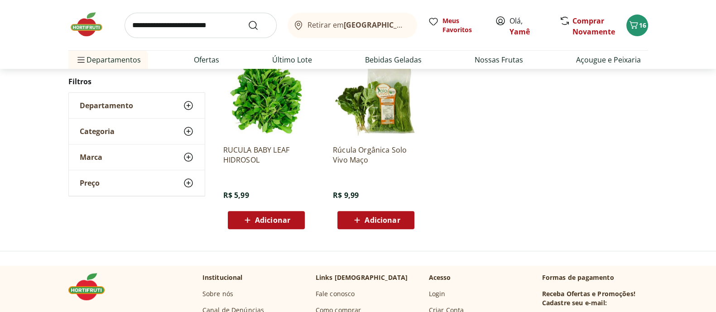
click at [255, 217] on span "Adicionar" at bounding box center [272, 220] width 35 height 7
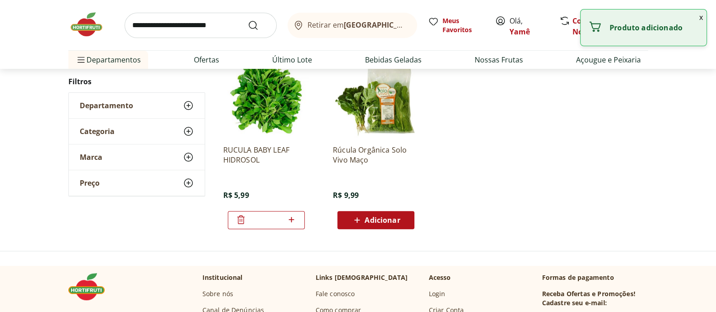
click at [174, 33] on input "search" at bounding box center [201, 25] width 152 height 25
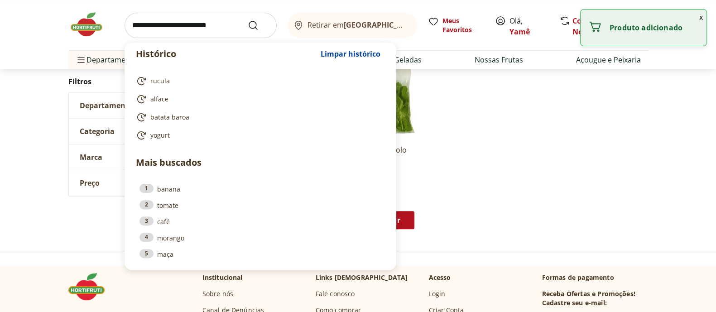
click at [174, 33] on input "search" at bounding box center [201, 25] width 152 height 25
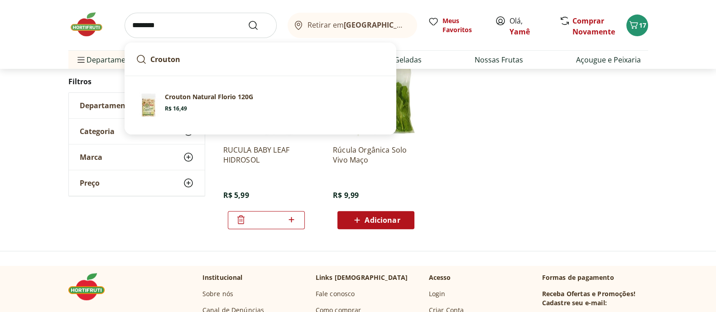
type input "********"
click at [248, 20] on button "Submit Search" at bounding box center [259, 25] width 22 height 11
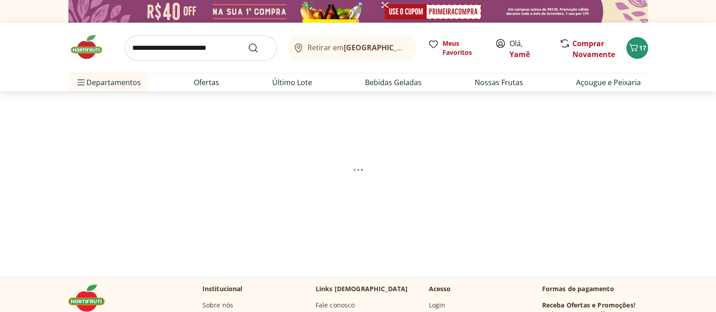
select select "**********"
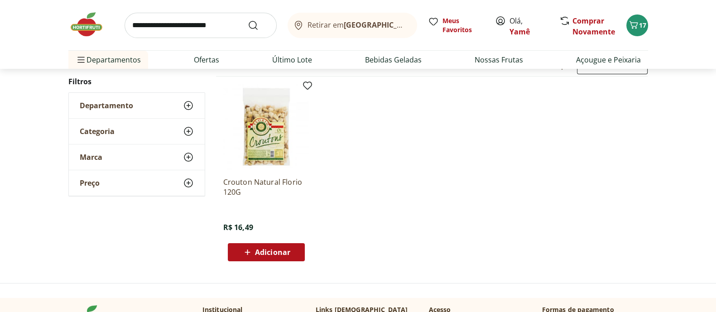
scroll to position [113, 0]
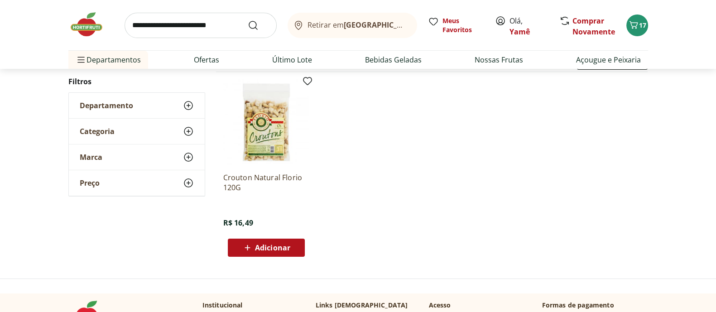
click at [272, 248] on span "Adicionar" at bounding box center [272, 247] width 35 height 7
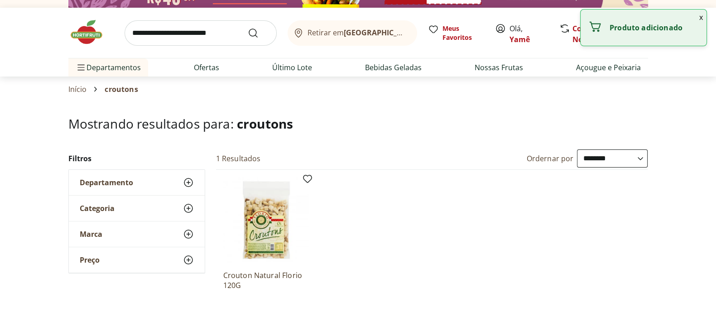
scroll to position [0, 0]
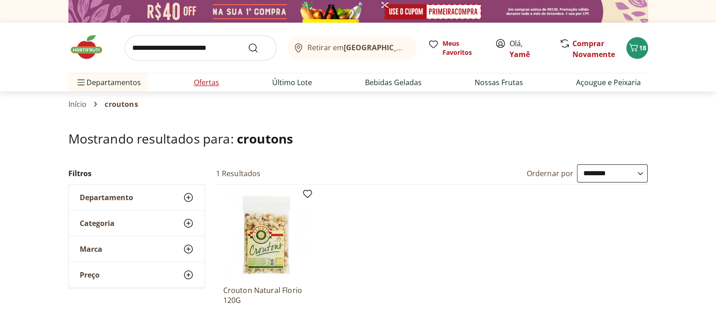
click at [205, 84] on link "Ofertas" at bounding box center [206, 82] width 25 height 11
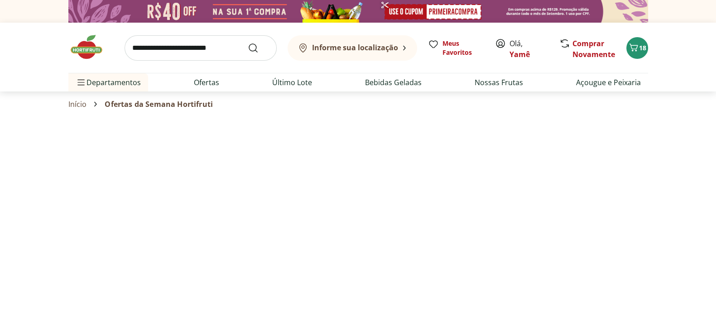
select select "**********"
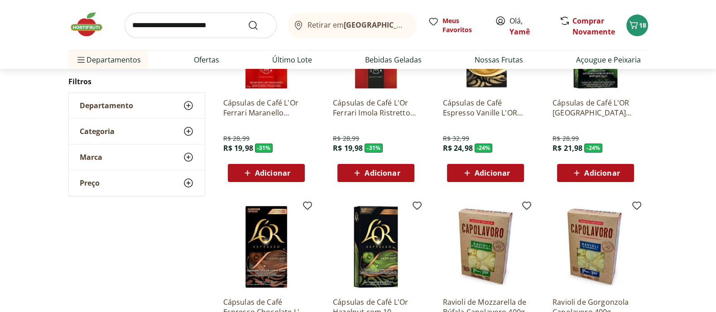
scroll to position [510, 0]
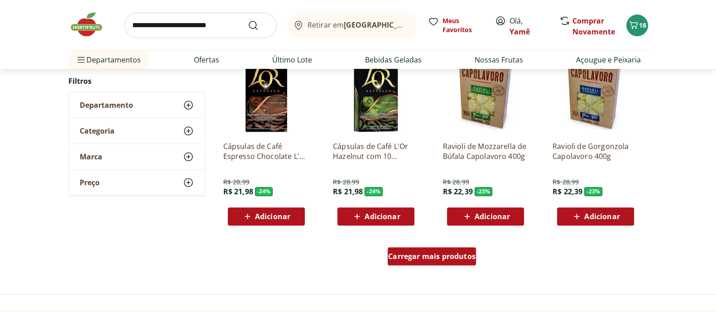
click at [418, 258] on span "Carregar mais produtos" at bounding box center [431, 256] width 87 height 7
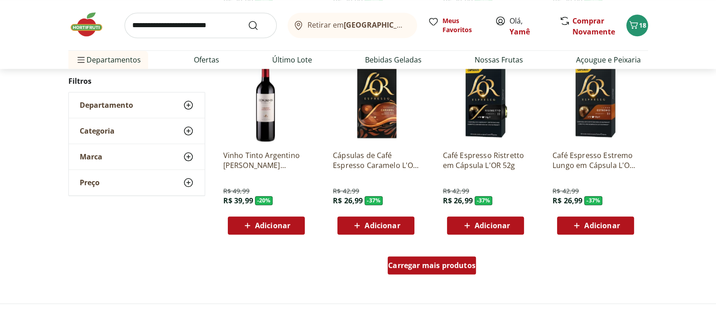
scroll to position [1133, 0]
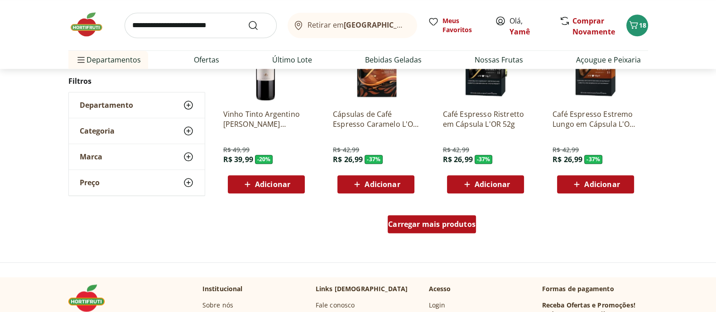
click at [443, 232] on div "Carregar mais produtos" at bounding box center [432, 224] width 88 height 18
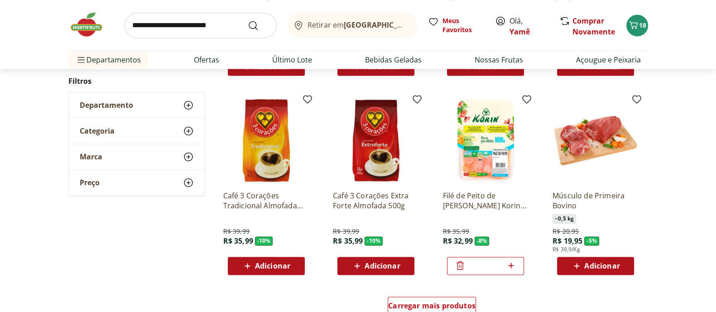
scroll to position [1812, 0]
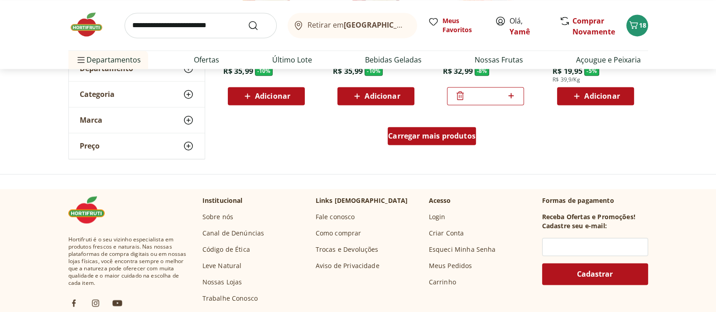
click at [451, 138] on span "Carregar mais produtos" at bounding box center [431, 135] width 87 height 7
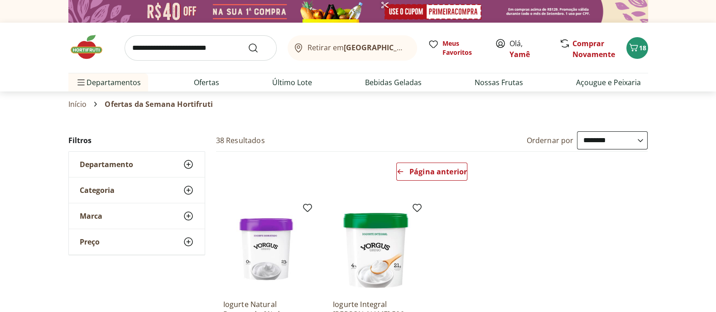
click at [90, 49] on img at bounding box center [90, 47] width 45 height 27
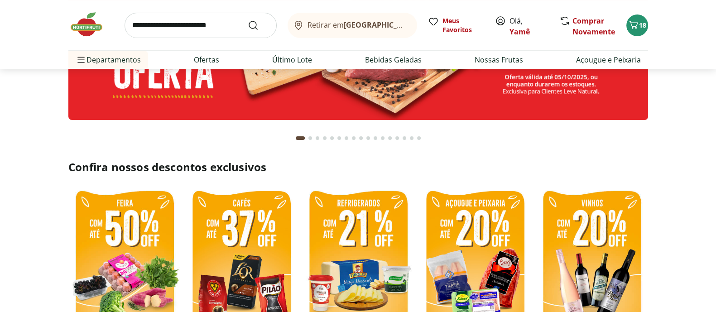
scroll to position [226, 0]
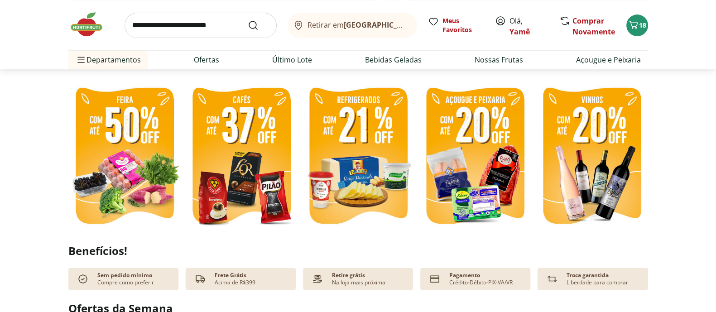
type input "*"
click at [219, 16] on input "search" at bounding box center [201, 25] width 152 height 25
type input "***"
click at [248, 20] on button "Submit Search" at bounding box center [259, 25] width 22 height 11
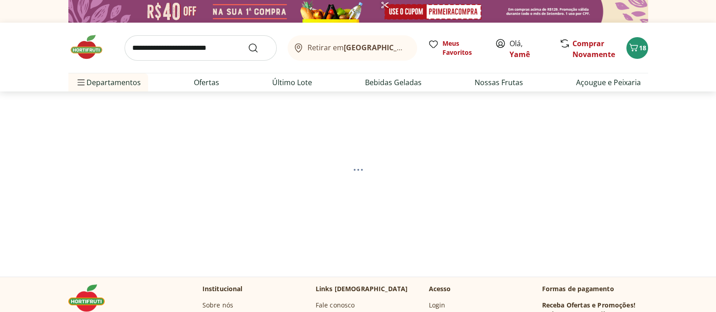
select select "**********"
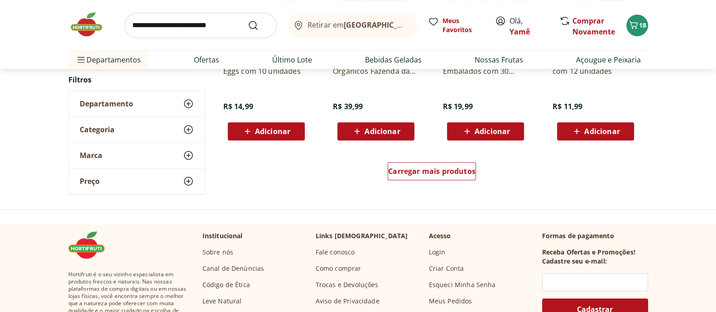
scroll to position [680, 0]
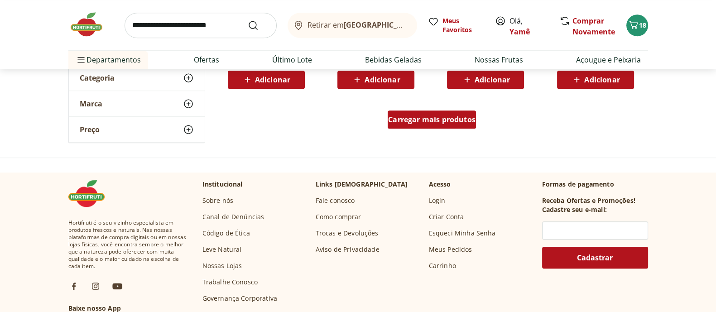
click at [450, 127] on div "Carregar mais produtos" at bounding box center [432, 120] width 88 height 18
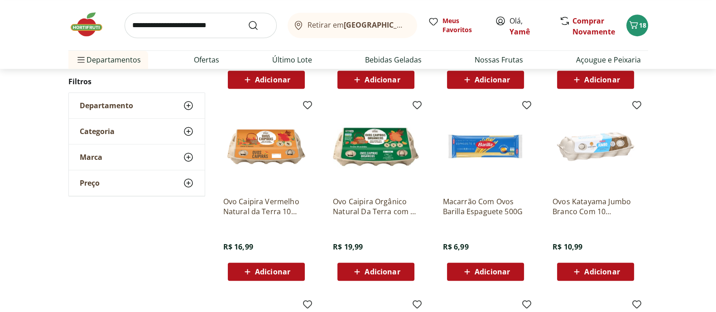
click at [280, 268] on span "Adicionar" at bounding box center [272, 271] width 35 height 7
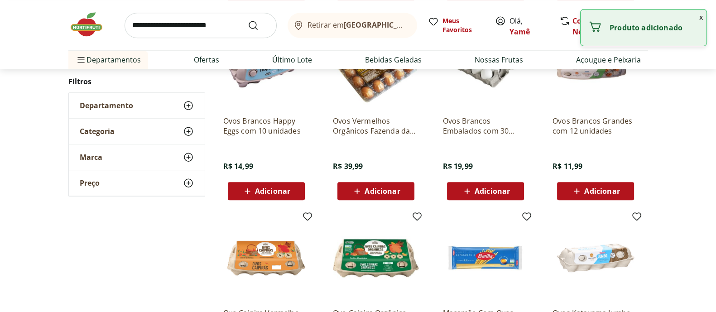
scroll to position [566, 0]
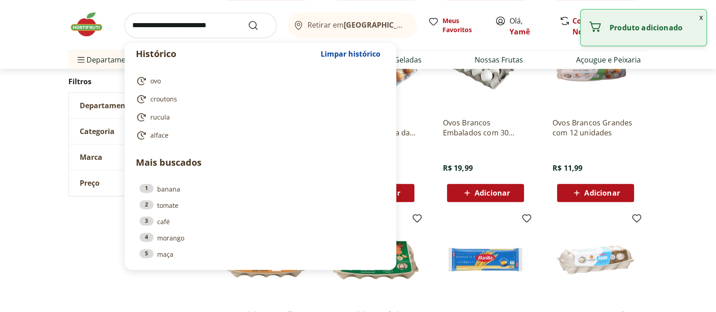
click at [166, 22] on input "search" at bounding box center [201, 25] width 152 height 25
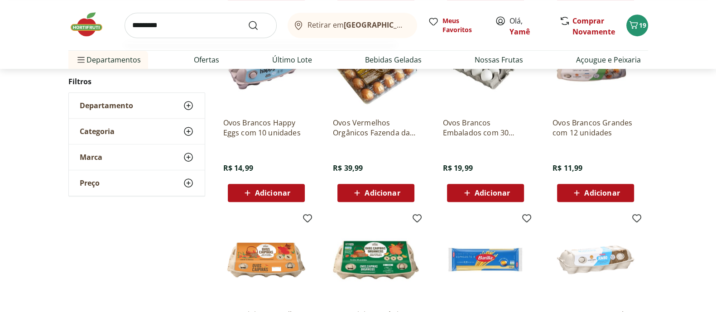
type input "*********"
click at [248, 20] on button "Submit Search" at bounding box center [259, 25] width 22 height 11
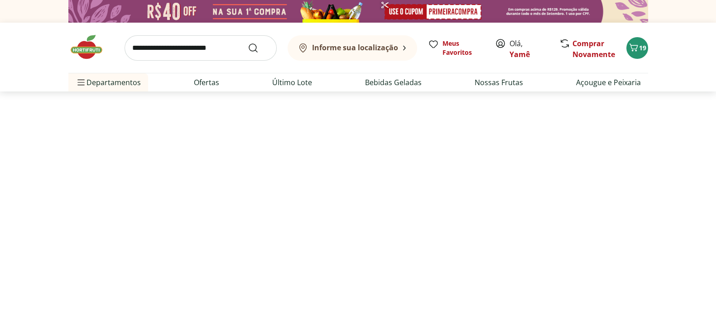
select select "**********"
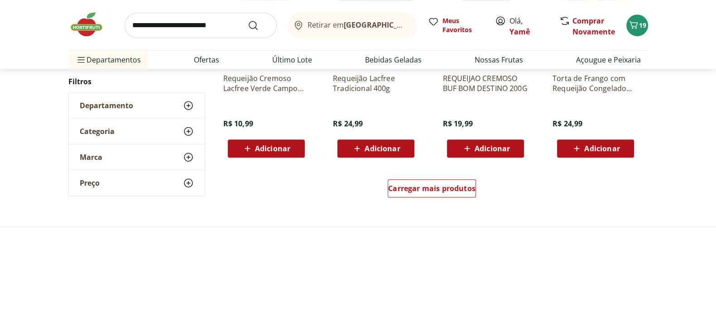
scroll to position [623, 0]
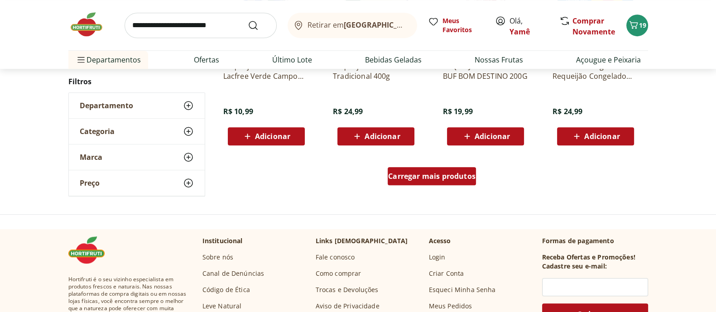
click at [439, 168] on div "Carregar mais produtos" at bounding box center [432, 176] width 88 height 18
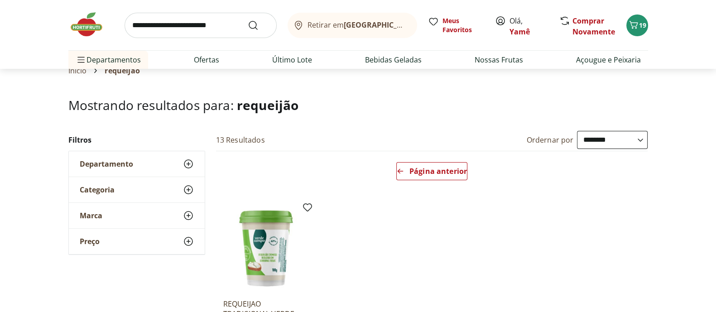
scroll to position [56, 0]
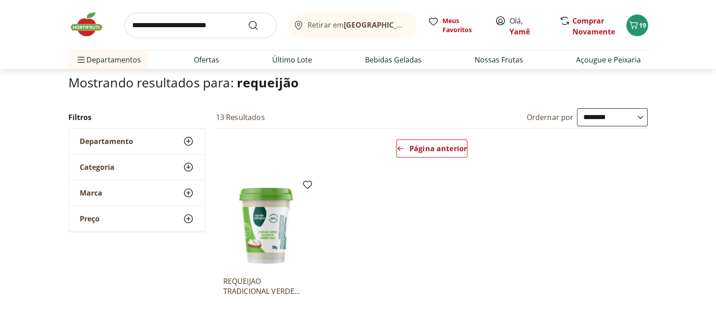
click at [144, 24] on input "search" at bounding box center [201, 25] width 152 height 25
type input "****"
click at [248, 20] on button "Submit Search" at bounding box center [259, 25] width 22 height 11
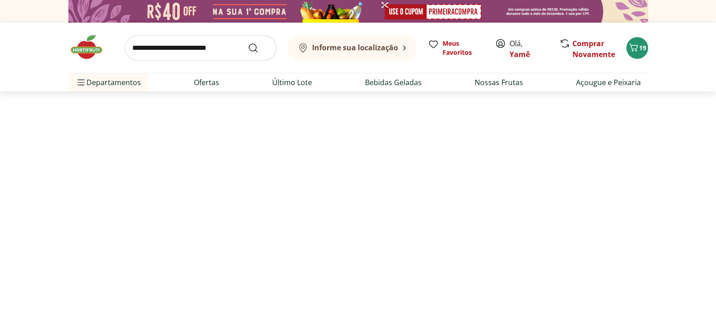
select select "**********"
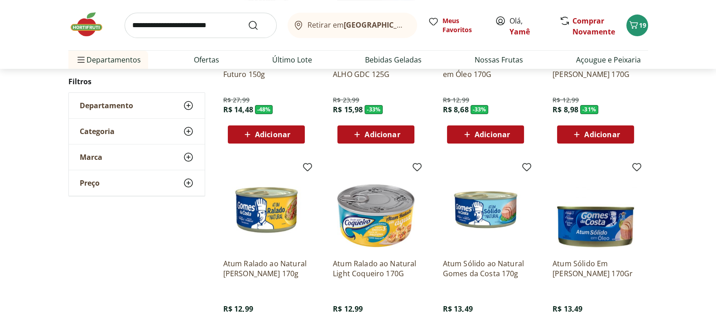
scroll to position [283, 0]
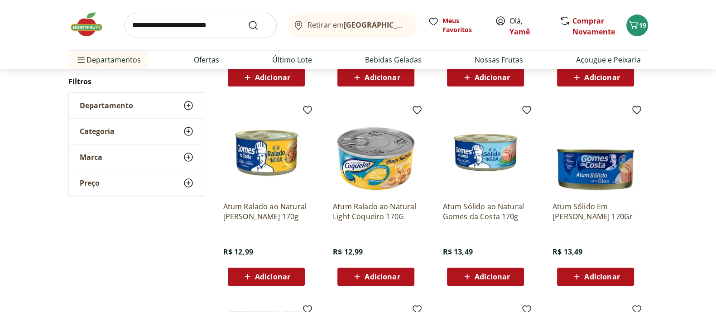
click at [592, 277] on span "Adicionar" at bounding box center [601, 276] width 35 height 7
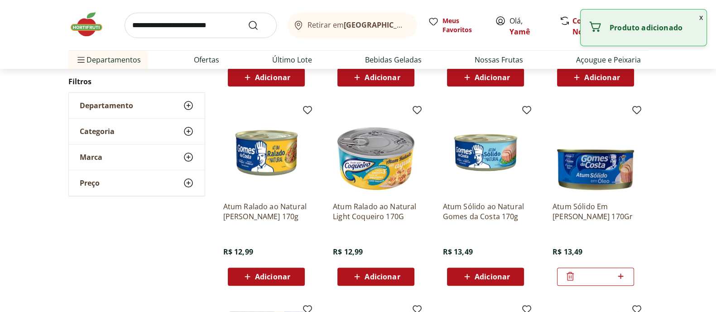
click at [620, 277] on icon at bounding box center [620, 276] width 11 height 11
type input "*"
click at [232, 24] on input "search" at bounding box center [201, 25] width 152 height 25
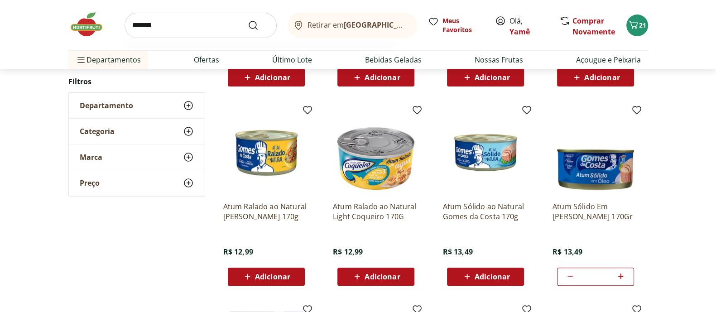
type input "*******"
click at [248, 20] on button "Submit Search" at bounding box center [259, 25] width 22 height 11
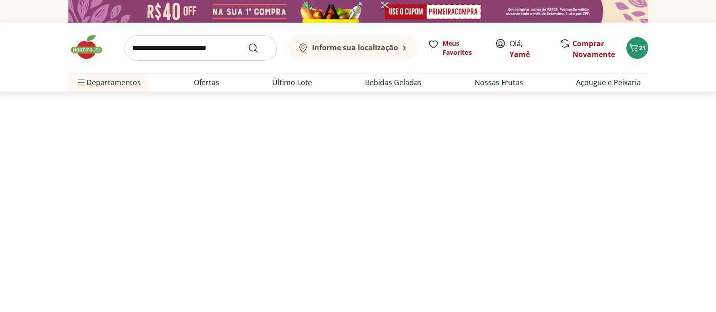
select select "**********"
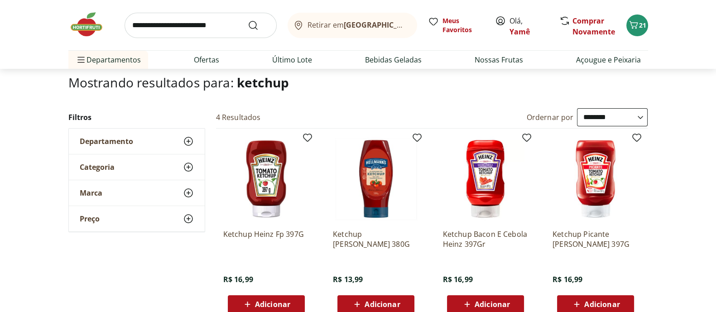
scroll to position [113, 0]
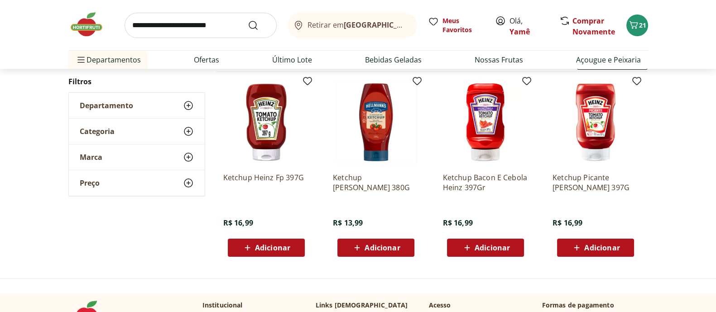
click at [254, 247] on span "Adicionar" at bounding box center [266, 247] width 48 height 11
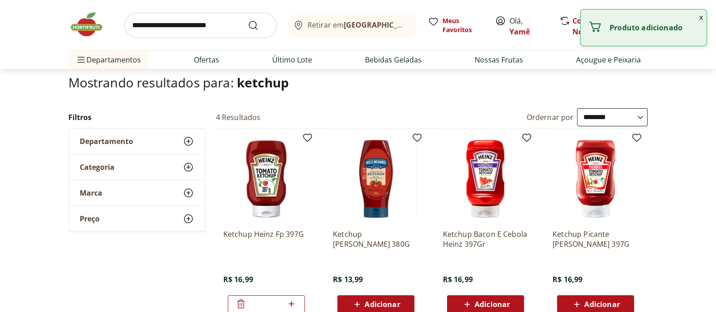
scroll to position [0, 0]
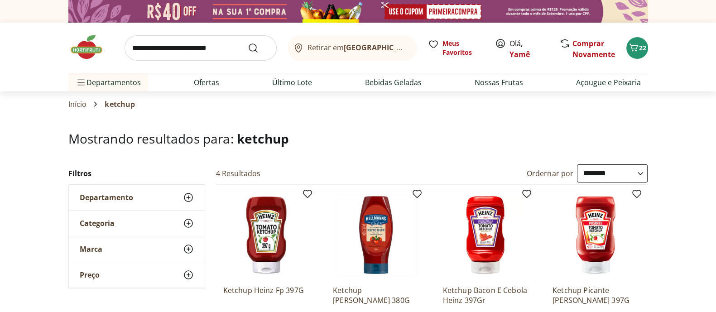
click at [91, 51] on img at bounding box center [90, 47] width 45 height 27
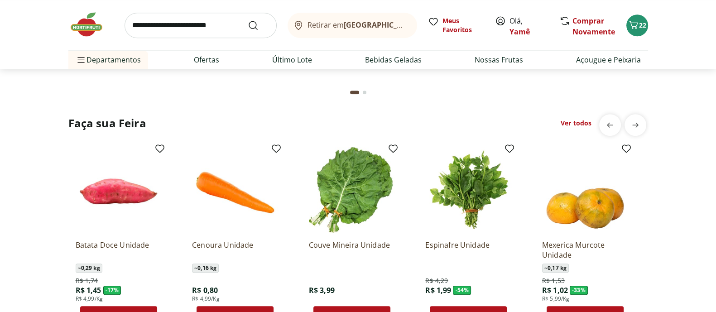
scroll to position [963, 0]
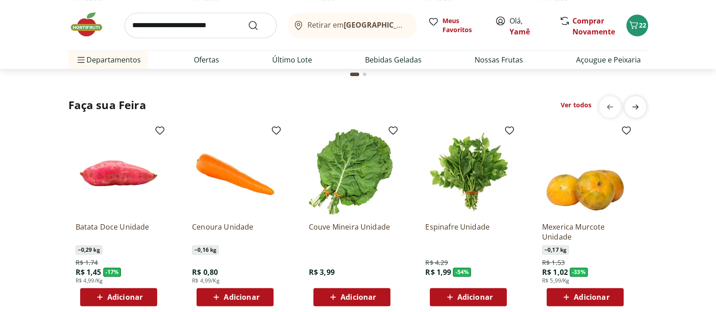
click at [634, 106] on icon "next" at bounding box center [635, 106] width 11 height 11
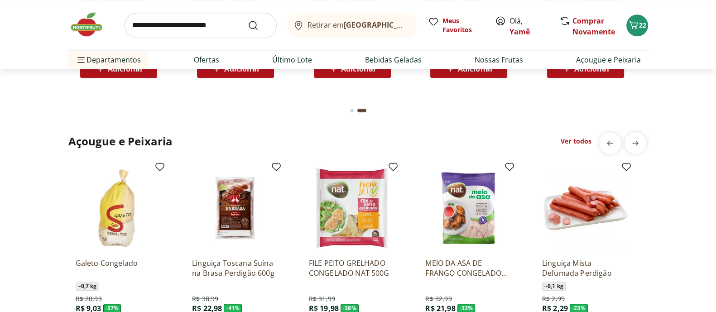
scroll to position [1189, 0]
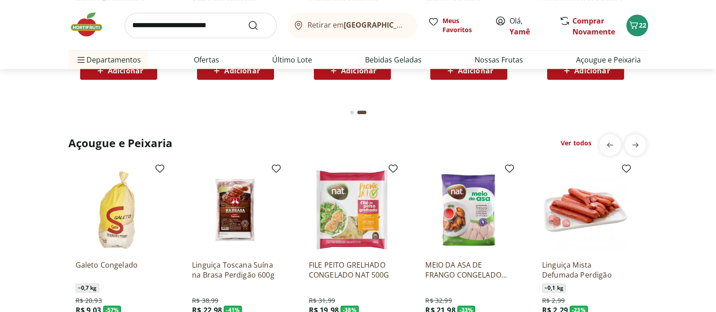
click at [217, 24] on input "search" at bounding box center [201, 25] width 152 height 25
type input "******"
click at [248, 20] on button "Submit Search" at bounding box center [259, 25] width 22 height 11
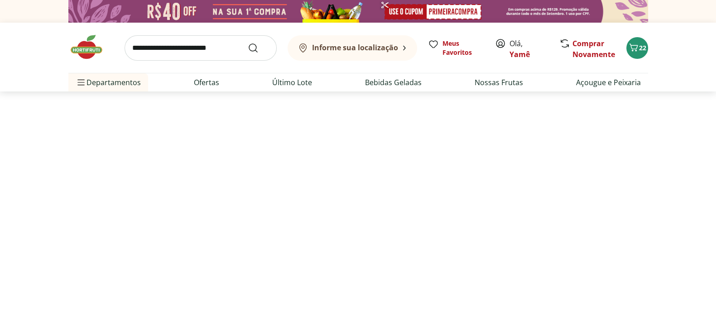
select select "**********"
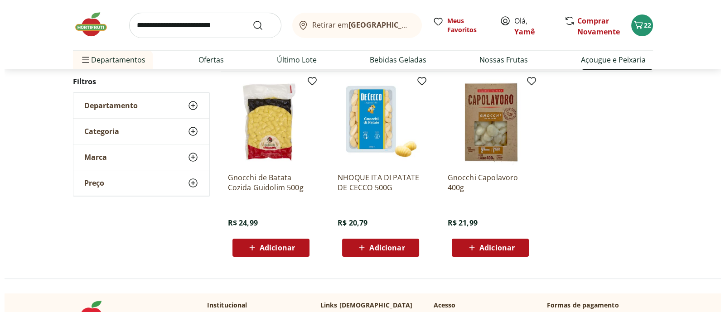
scroll to position [170, 0]
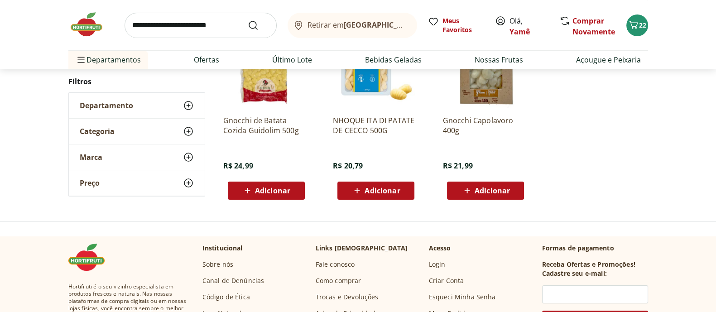
click at [265, 192] on span "Adicionar" at bounding box center [272, 190] width 35 height 7
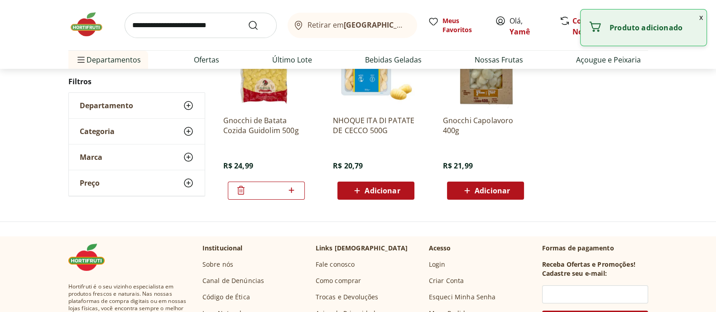
click at [701, 18] on button "x" at bounding box center [701, 17] width 11 height 15
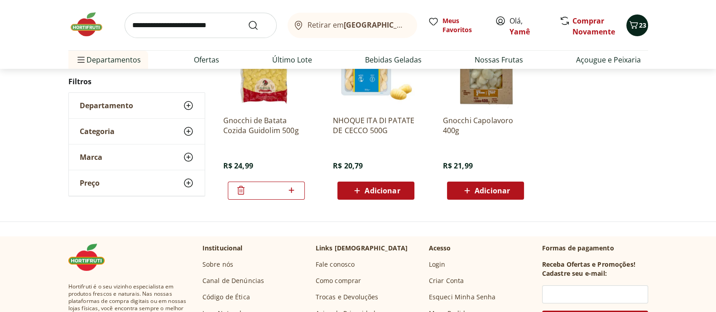
click at [634, 29] on icon "Carrinho" at bounding box center [633, 24] width 11 height 11
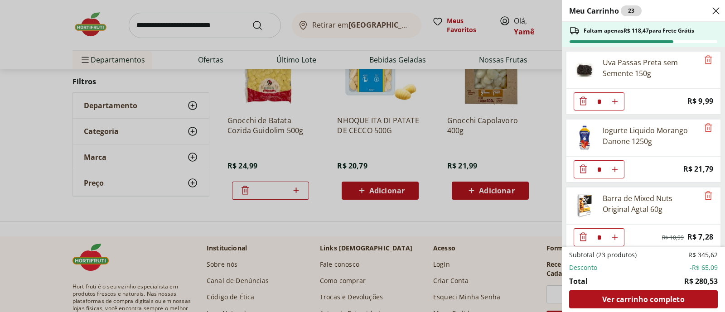
click at [431, 236] on div "Meu Carrinho 23 Faltam apenas R$ 118,47 para Frete Grátis Uva Passas Preta sem …" at bounding box center [362, 156] width 725 height 312
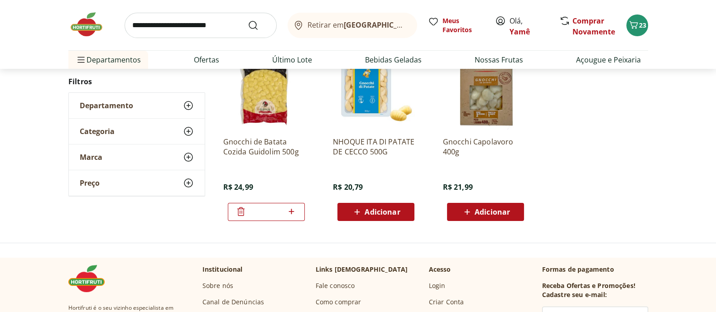
scroll to position [0, 0]
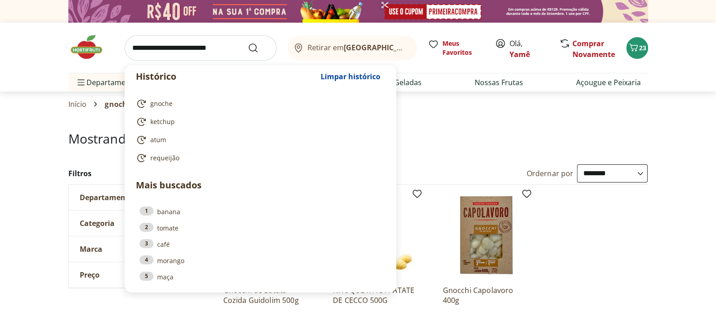
click at [204, 48] on input "search" at bounding box center [201, 47] width 152 height 25
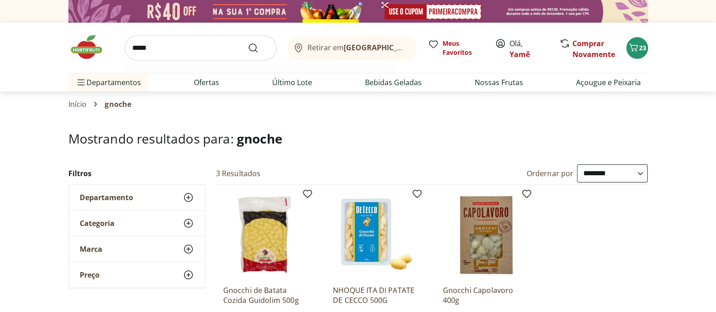
type input "*****"
click at [248, 43] on button "Submit Search" at bounding box center [259, 48] width 22 height 11
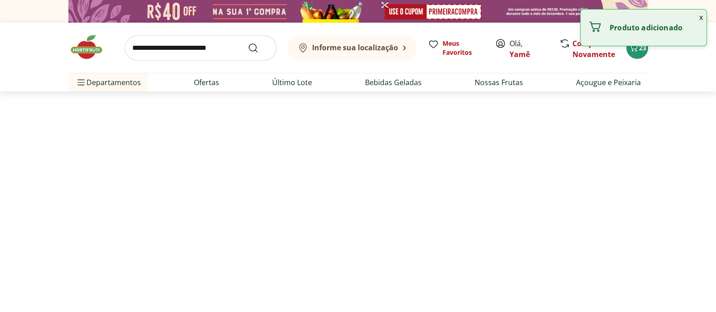
select select "**********"
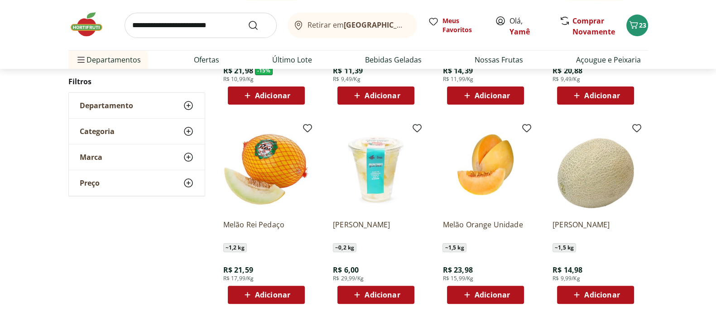
scroll to position [283, 0]
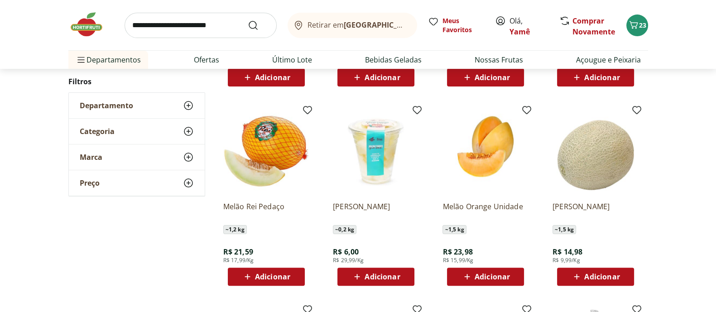
click at [469, 277] on icon at bounding box center [467, 276] width 11 height 11
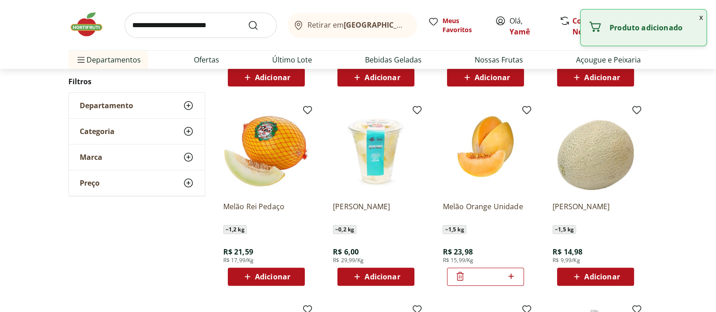
scroll to position [0, 0]
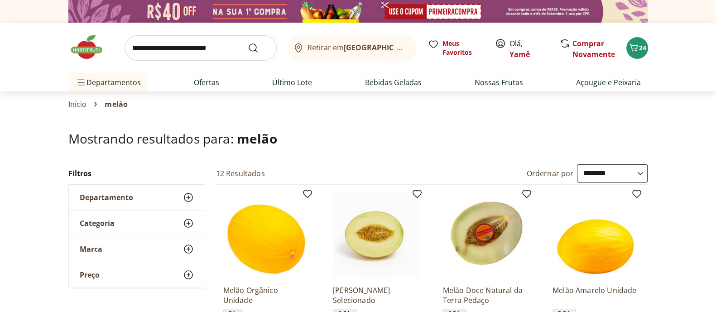
click at [98, 43] on img at bounding box center [90, 47] width 45 height 27
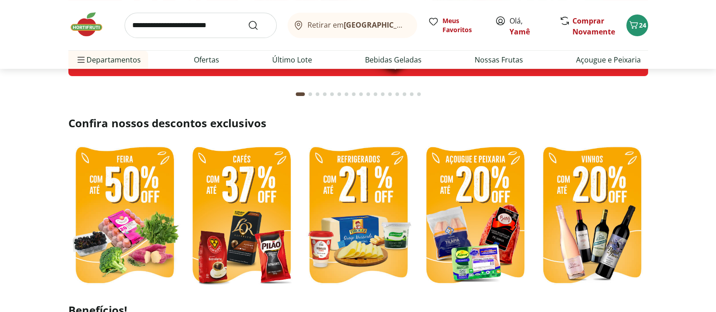
scroll to position [226, 0]
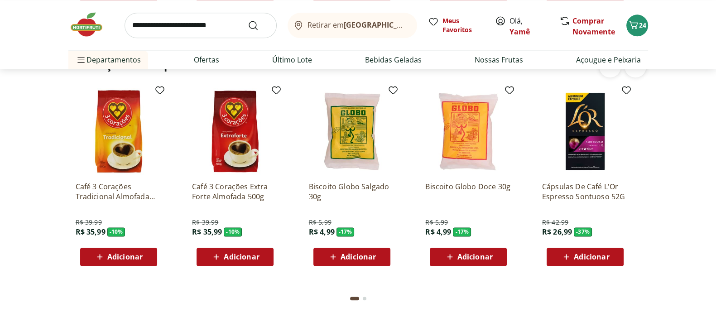
scroll to position [1529, 0]
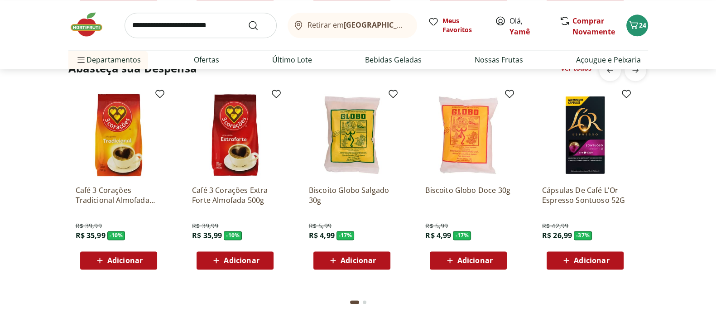
click at [177, 19] on input "search" at bounding box center [201, 25] width 152 height 25
type input "****"
click button "Submit Search" at bounding box center [259, 25] width 22 height 11
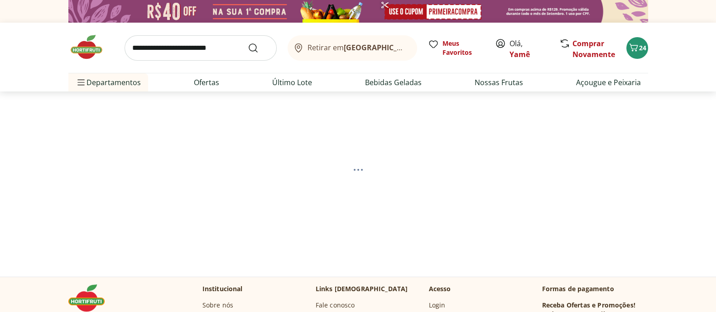
select select "**********"
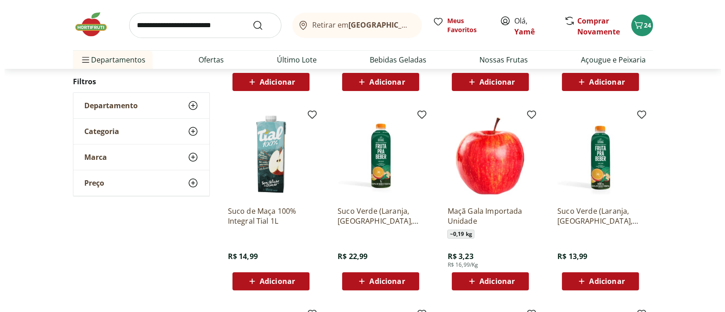
scroll to position [283, 0]
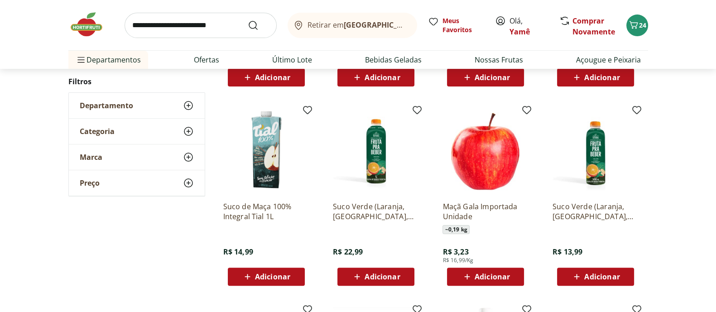
click at [472, 274] on icon at bounding box center [467, 276] width 11 height 11
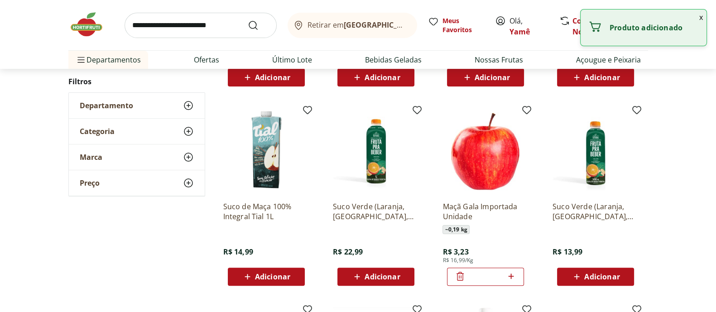
click at [511, 277] on icon at bounding box center [510, 276] width 5 height 5
type input "*"
click at [144, 30] on input "search" at bounding box center [201, 25] width 152 height 25
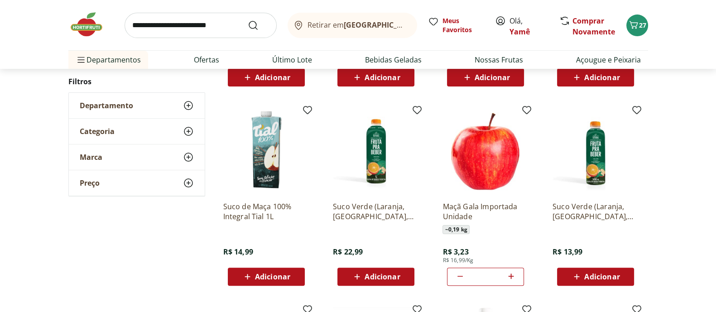
click at [652, 179] on div "**********" at bounding box center [358, 210] width 716 height 658
click at [635, 30] on span "Carrinho" at bounding box center [633, 25] width 11 height 12
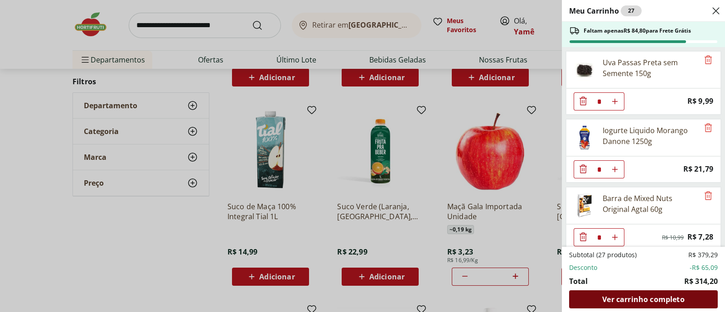
click at [625, 296] on span "Ver carrinho completo" at bounding box center [643, 299] width 82 height 7
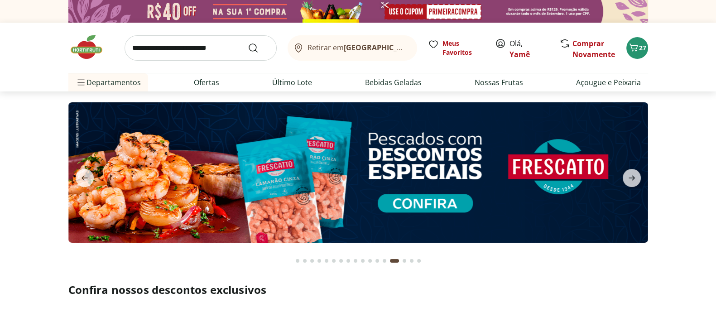
click at [176, 53] on input "search" at bounding box center [201, 47] width 152 height 25
type input "*******"
click at [248, 43] on button "Submit Search" at bounding box center [259, 48] width 22 height 11
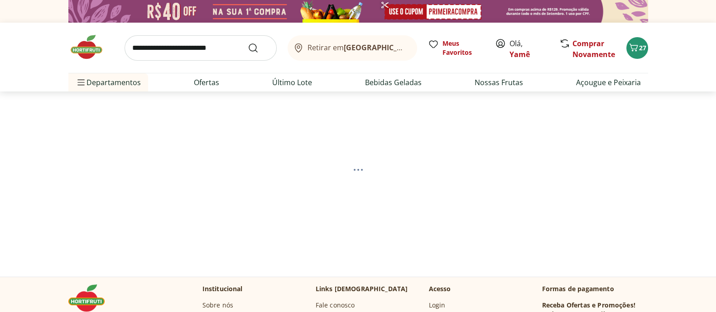
select select "**********"
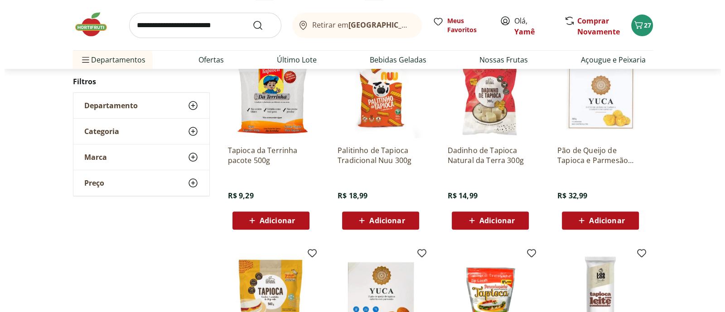
scroll to position [340, 0]
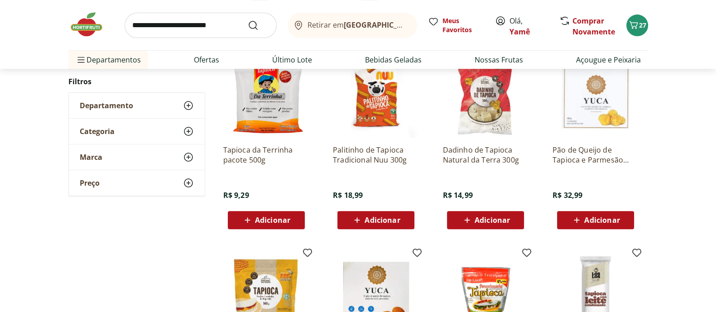
click at [274, 224] on span "Adicionar" at bounding box center [272, 220] width 35 height 7
click at [632, 31] on button "28" at bounding box center [638, 25] width 22 height 22
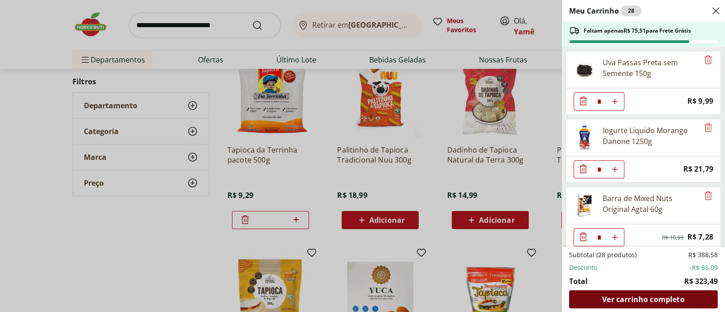
click at [635, 296] on span "Ver carrinho completo" at bounding box center [643, 299] width 82 height 7
